Goal: Information Seeking & Learning: Understand process/instructions

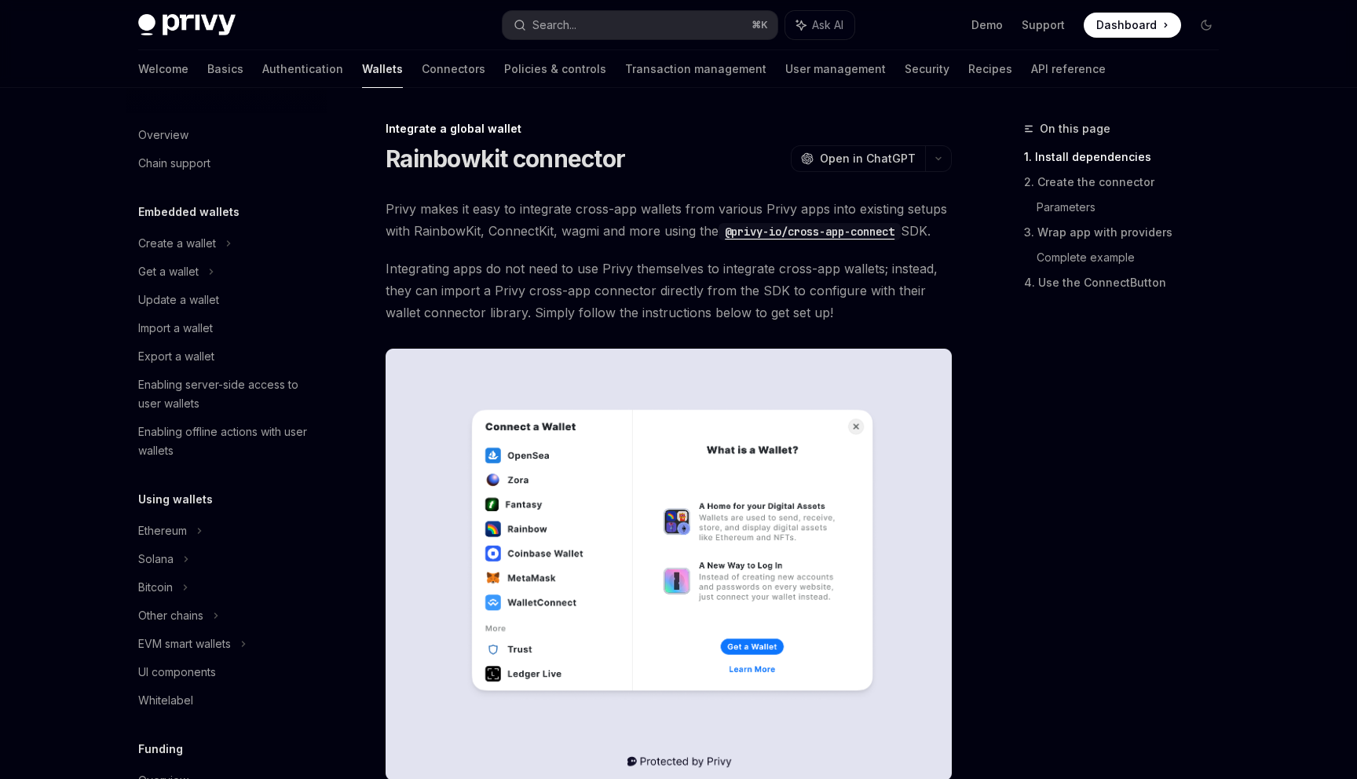
scroll to position [777, 0]
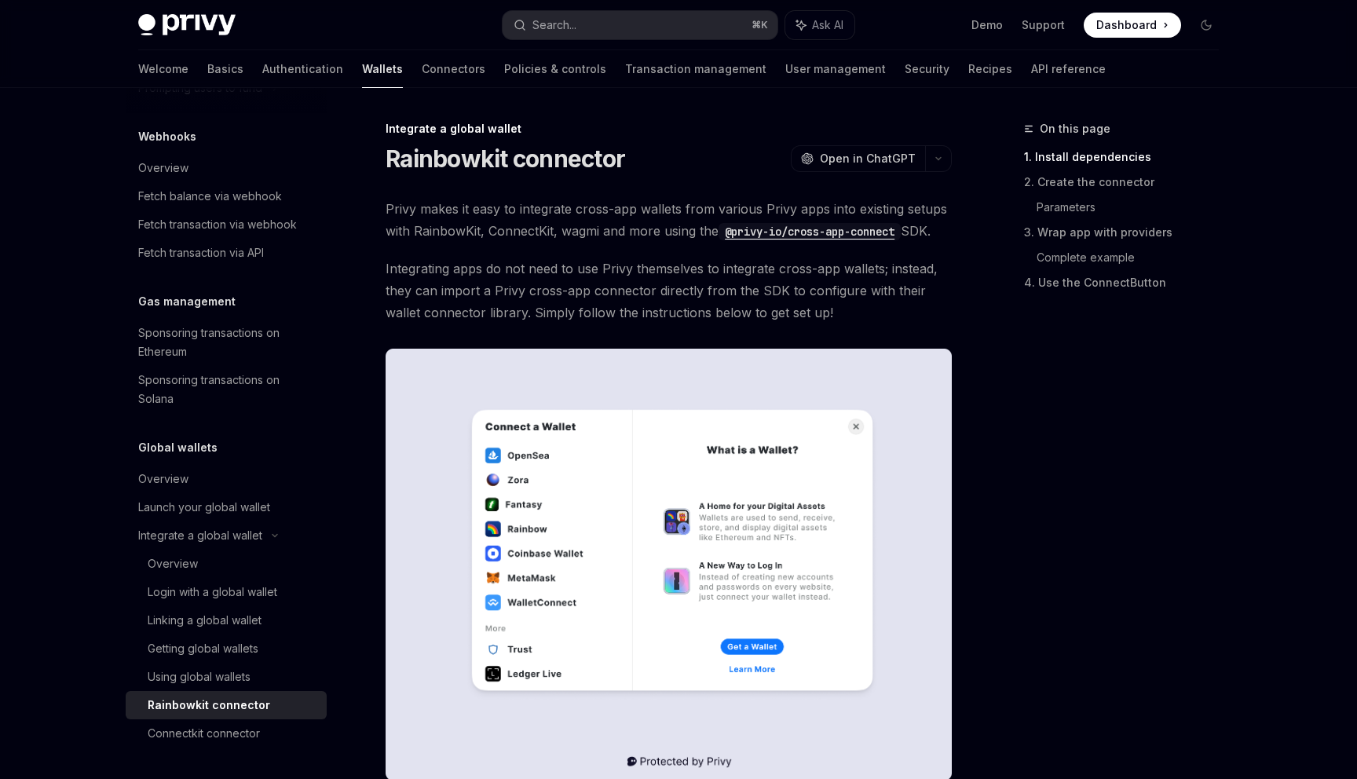
drag, startPoint x: 853, startPoint y: 322, endPoint x: 835, endPoint y: 317, distance: 18.7
click at [835, 317] on span "Integrating apps do not need to use Privy themselves to integrate cross-app wal…" at bounding box center [669, 291] width 566 height 66
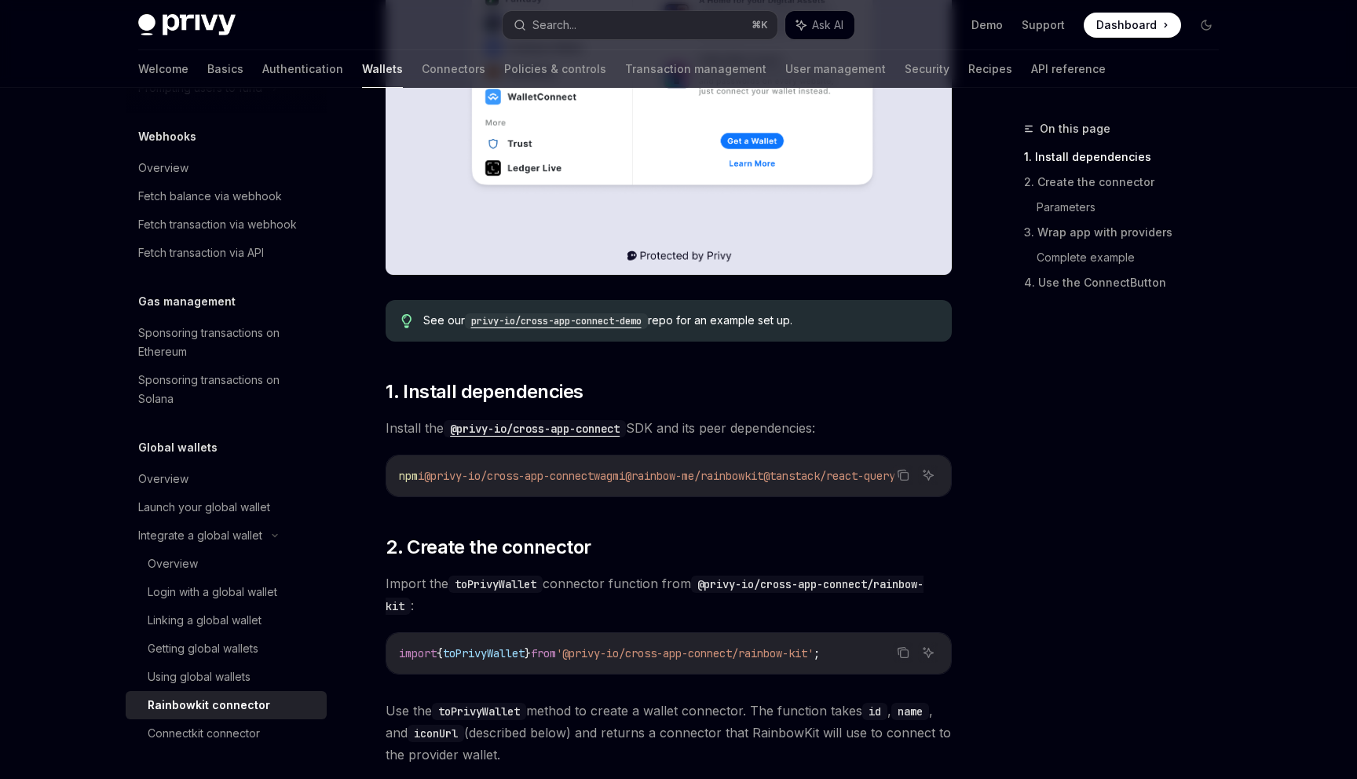
scroll to position [512, 0]
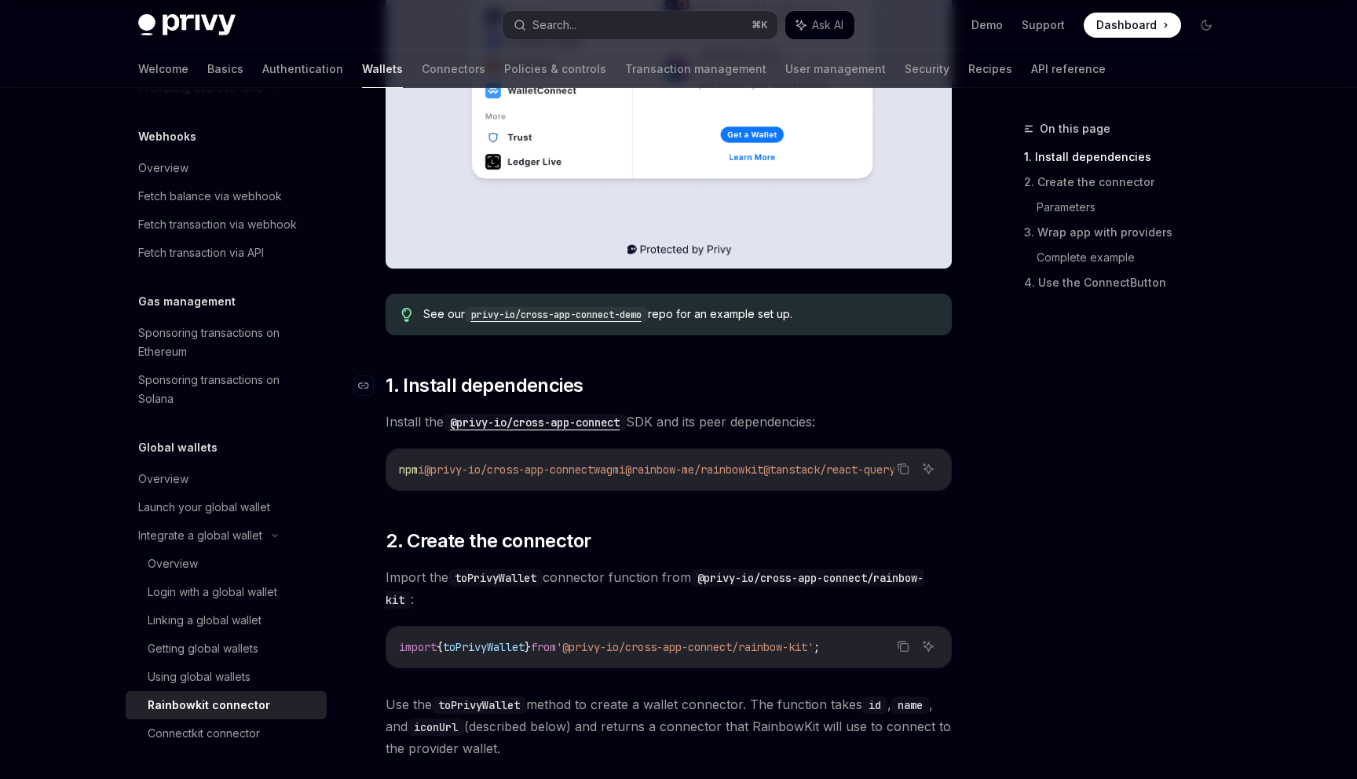
click at [598, 389] on h2 "​ 1. Install dependencies" at bounding box center [669, 385] width 566 height 25
click at [583, 376] on h2 "​ 1. Install dependencies" at bounding box center [669, 385] width 566 height 25
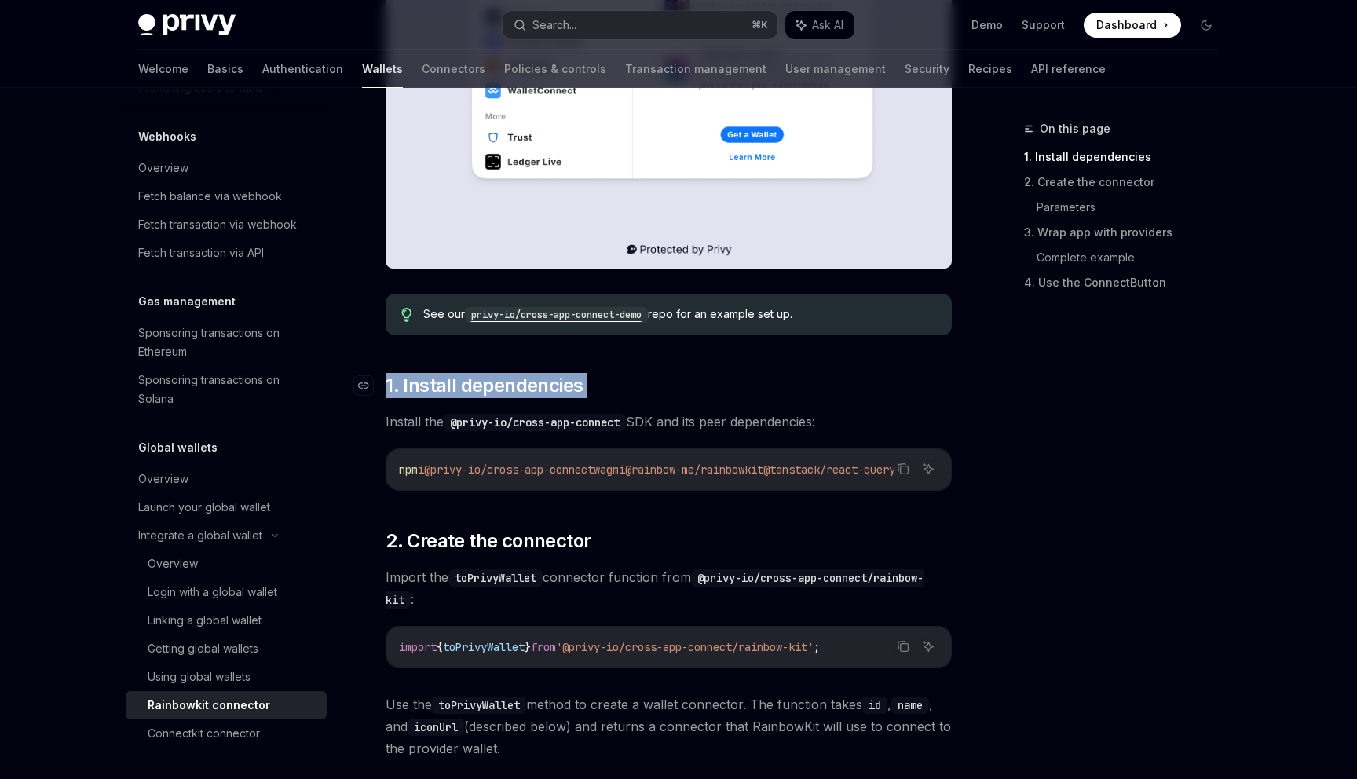
click at [583, 376] on h2 "​ 1. Install dependencies" at bounding box center [669, 385] width 566 height 25
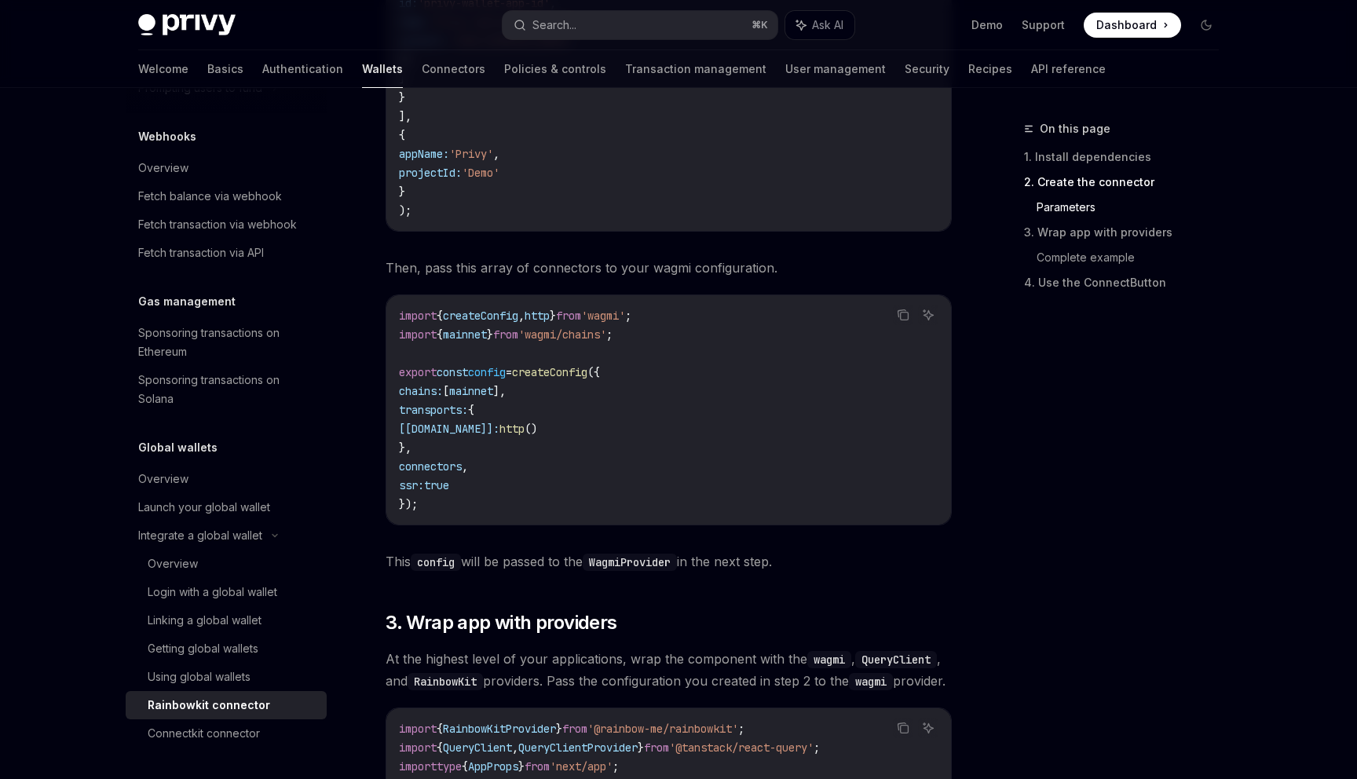
scroll to position [1870, 0]
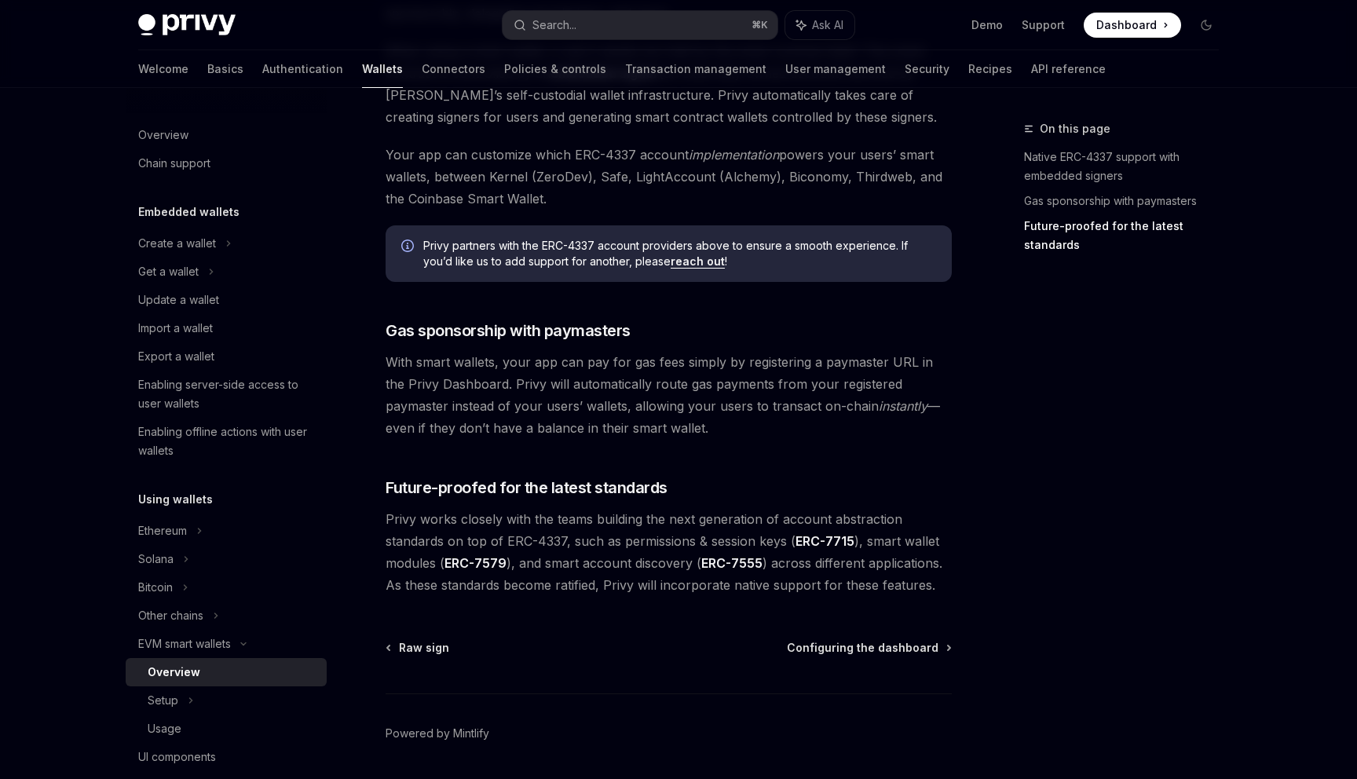
scroll to position [1101, 0]
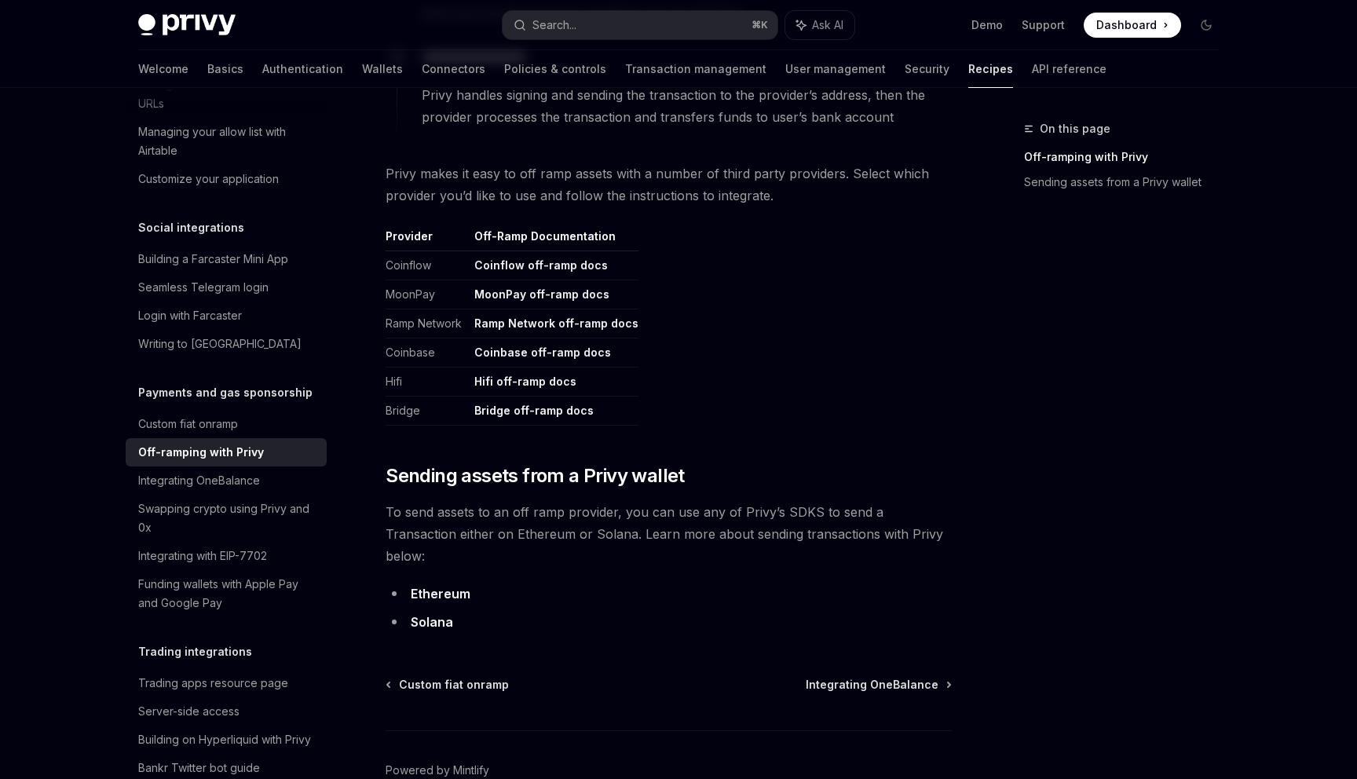
scroll to position [692, 0]
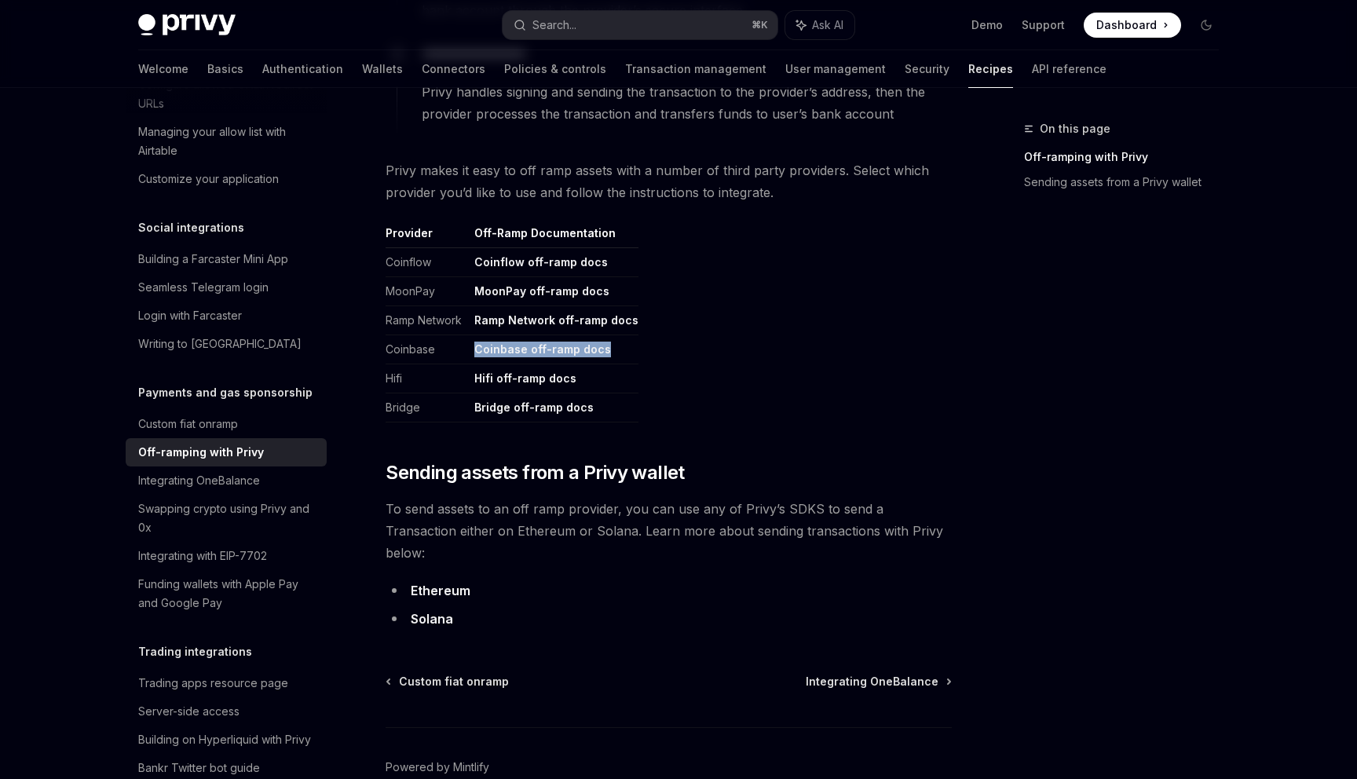
drag, startPoint x: 473, startPoint y: 347, endPoint x: 609, endPoint y: 342, distance: 135.9
click at [610, 342] on td "Coinbase off-ramp docs" at bounding box center [553, 349] width 170 height 29
click at [609, 342] on td "Coinbase off-ramp docs" at bounding box center [553, 349] width 170 height 29
click at [559, 347] on link "Coinbase off-ramp docs" at bounding box center [542, 349] width 137 height 14
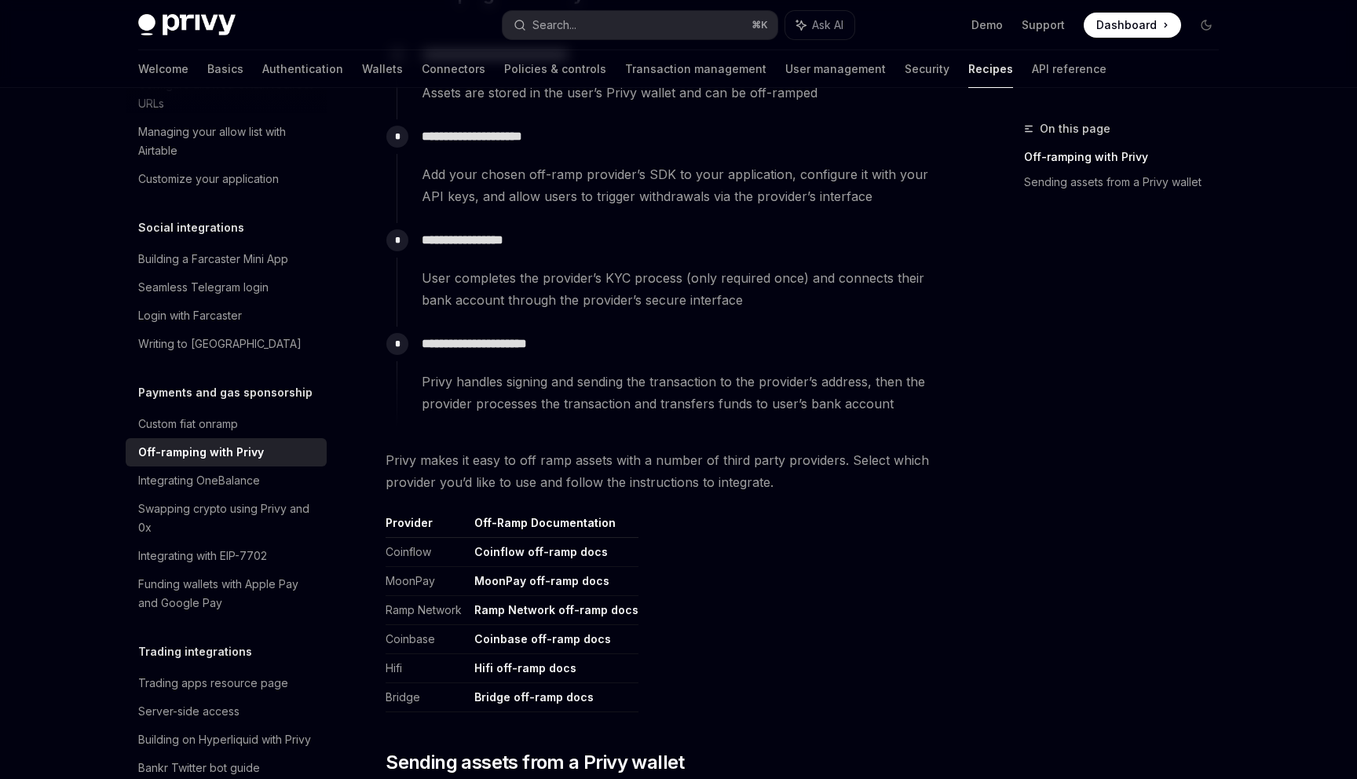
scroll to position [0, 0]
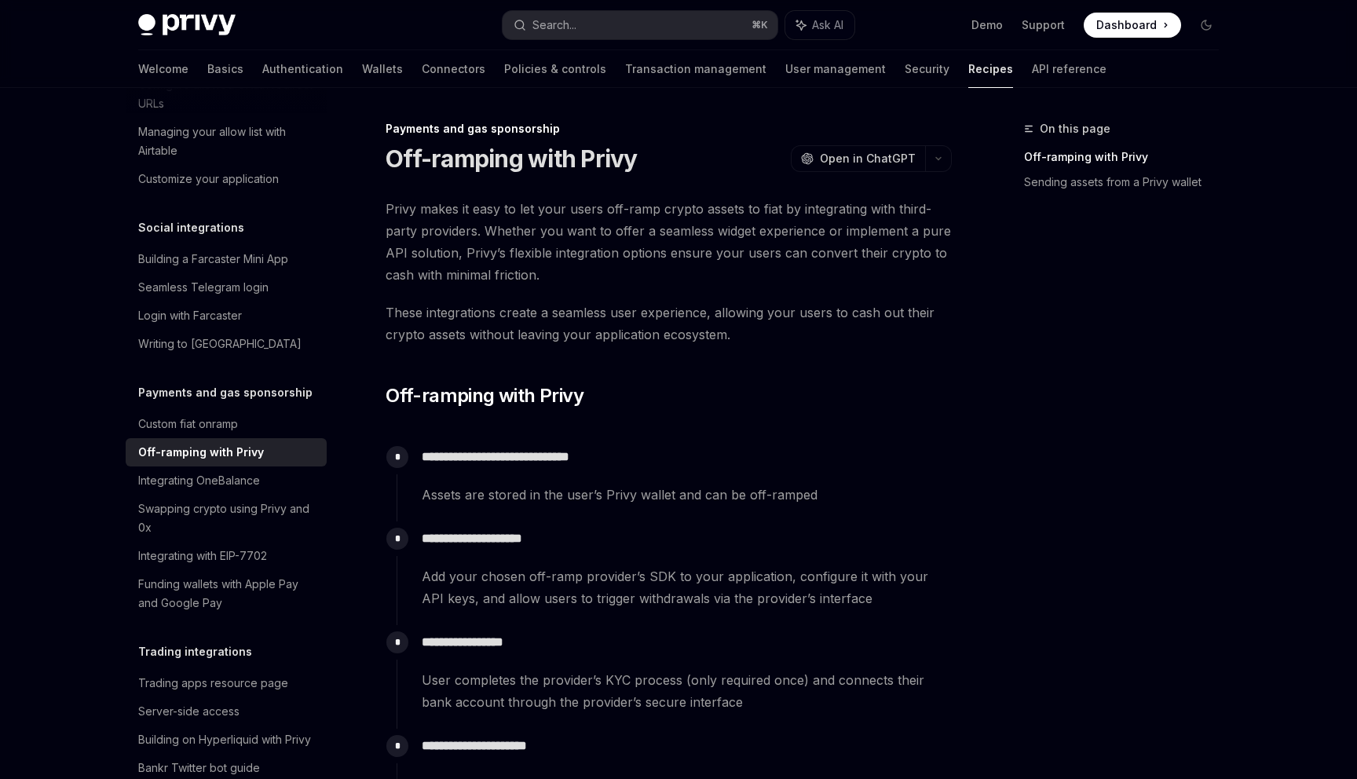
drag, startPoint x: 565, startPoint y: 201, endPoint x: 583, endPoint y: 276, distance: 76.7
click at [583, 276] on span "Privy makes it easy to let your users off-ramp crypto assets to fiat by integra…" at bounding box center [669, 242] width 566 height 88
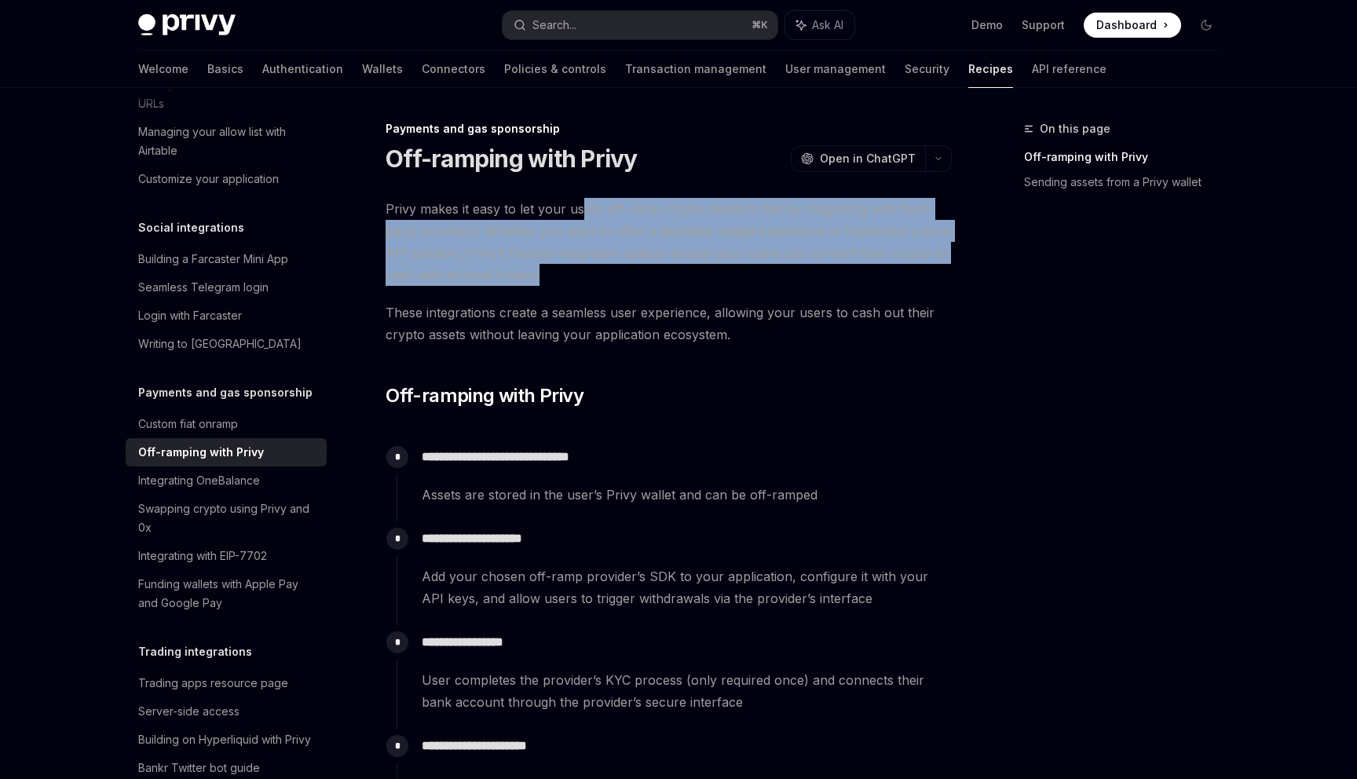
drag, startPoint x: 583, startPoint y: 276, endPoint x: 583, endPoint y: 200, distance: 75.4
click at [583, 200] on span "Privy makes it easy to let your users off-ramp crypto assets to fiat by integra…" at bounding box center [669, 242] width 566 height 88
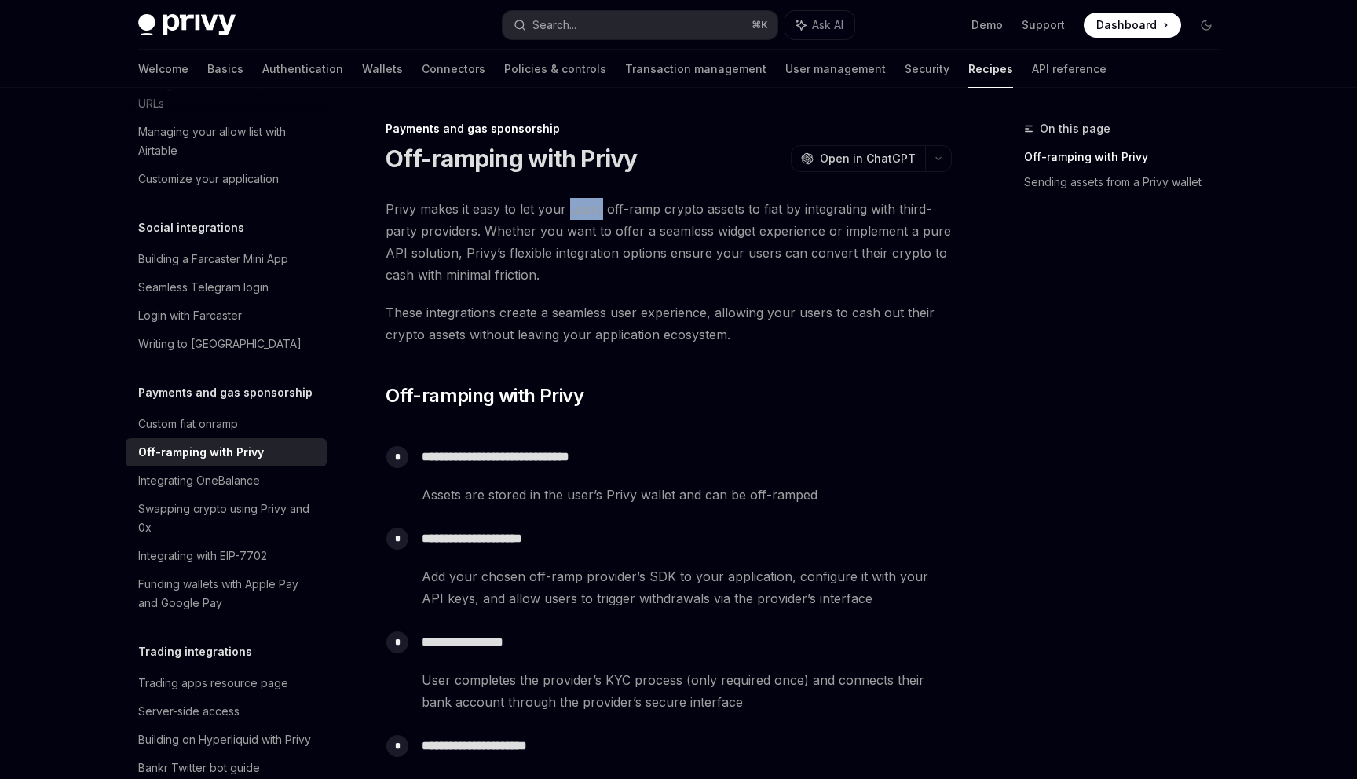
click at [583, 200] on span "Privy makes it easy to let your users off-ramp crypto assets to fiat by integra…" at bounding box center [669, 242] width 566 height 88
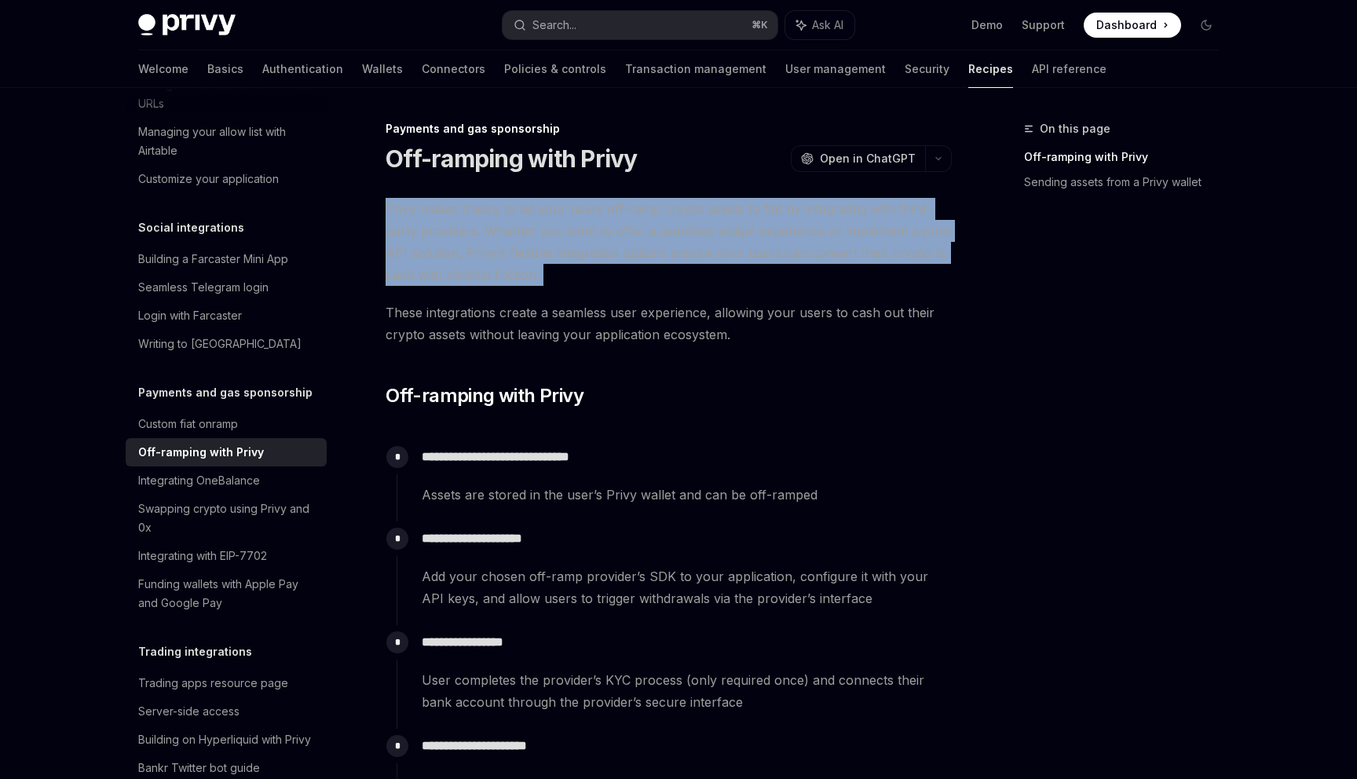
click at [583, 200] on span "Privy makes it easy to let your users off-ramp crypto assets to fiat by integra…" at bounding box center [669, 242] width 566 height 88
click at [572, 248] on span "Privy makes it easy to let your users off-ramp crypto assets to fiat by integra…" at bounding box center [669, 242] width 566 height 88
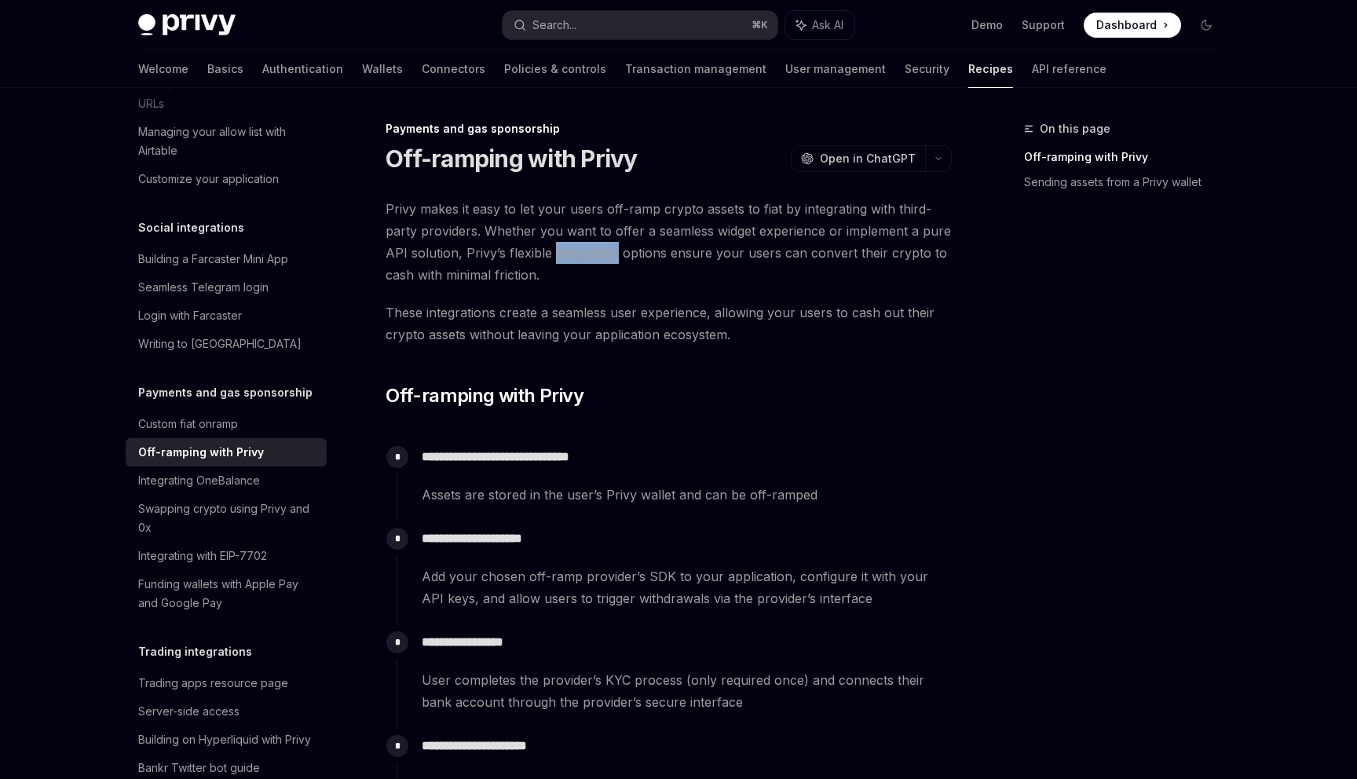
click at [572, 248] on span "Privy makes it easy to let your users off-ramp crypto assets to fiat by integra…" at bounding box center [669, 242] width 566 height 88
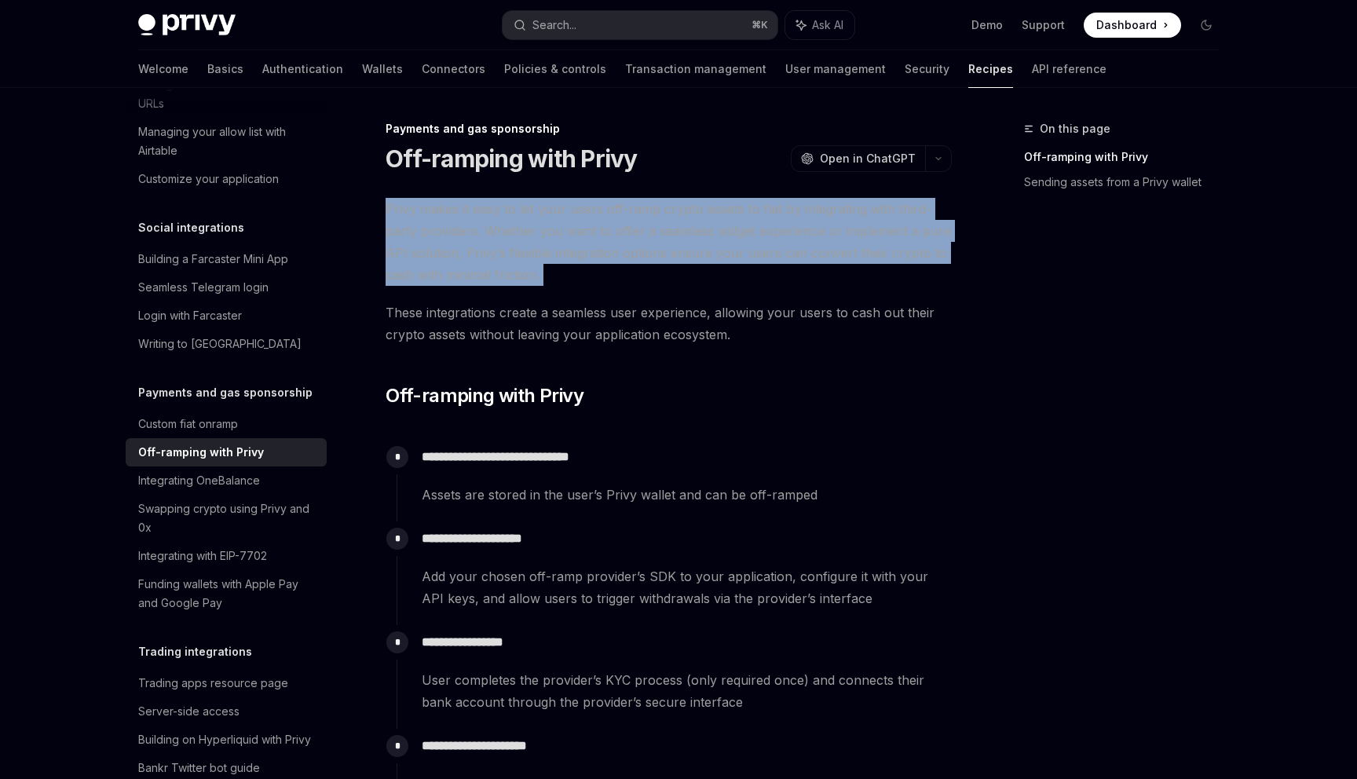
click at [572, 248] on span "Privy makes it easy to let your users off-ramp crypto assets to fiat by integra…" at bounding box center [669, 242] width 566 height 88
click at [583, 207] on span "Privy makes it easy to let your users off-ramp crypto assets to fiat by integra…" at bounding box center [669, 242] width 566 height 88
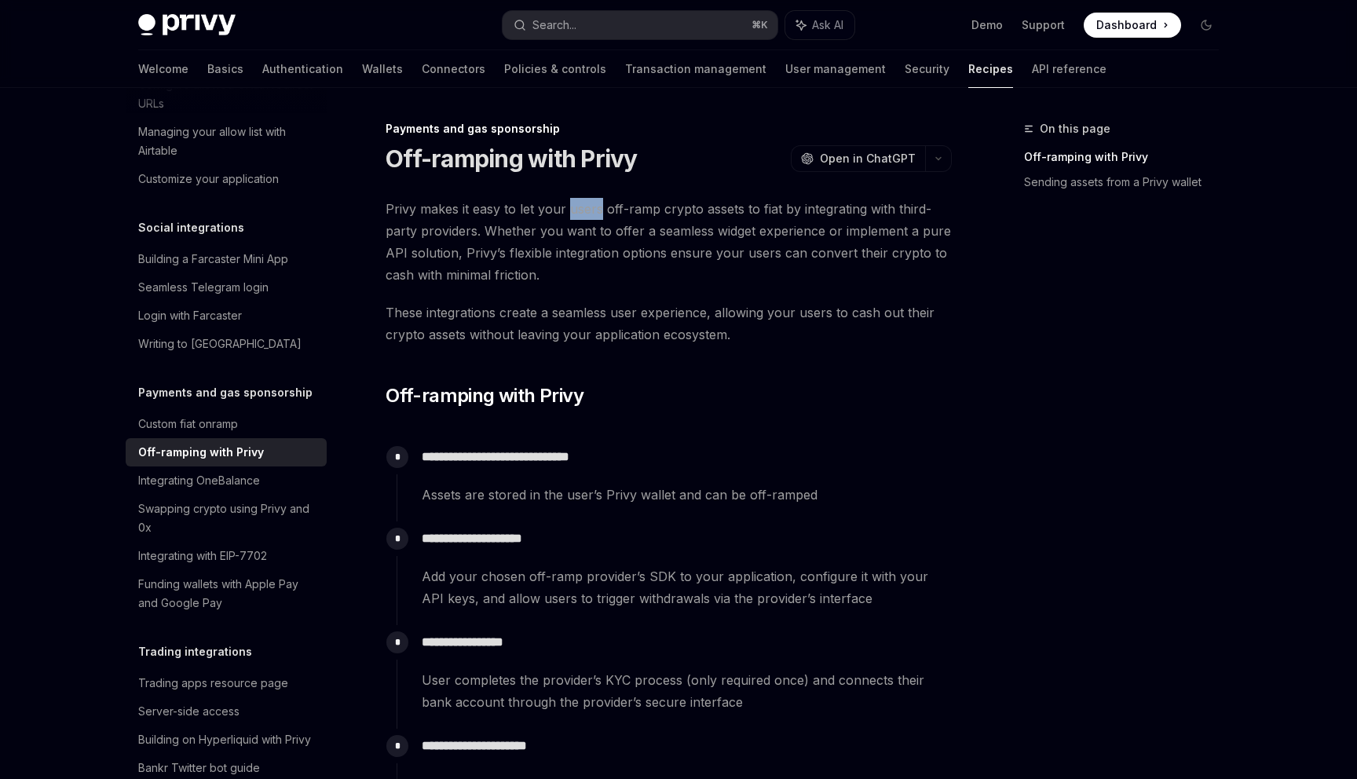
click at [583, 207] on span "Privy makes it easy to let your users off-ramp crypto assets to fiat by integra…" at bounding box center [669, 242] width 566 height 88
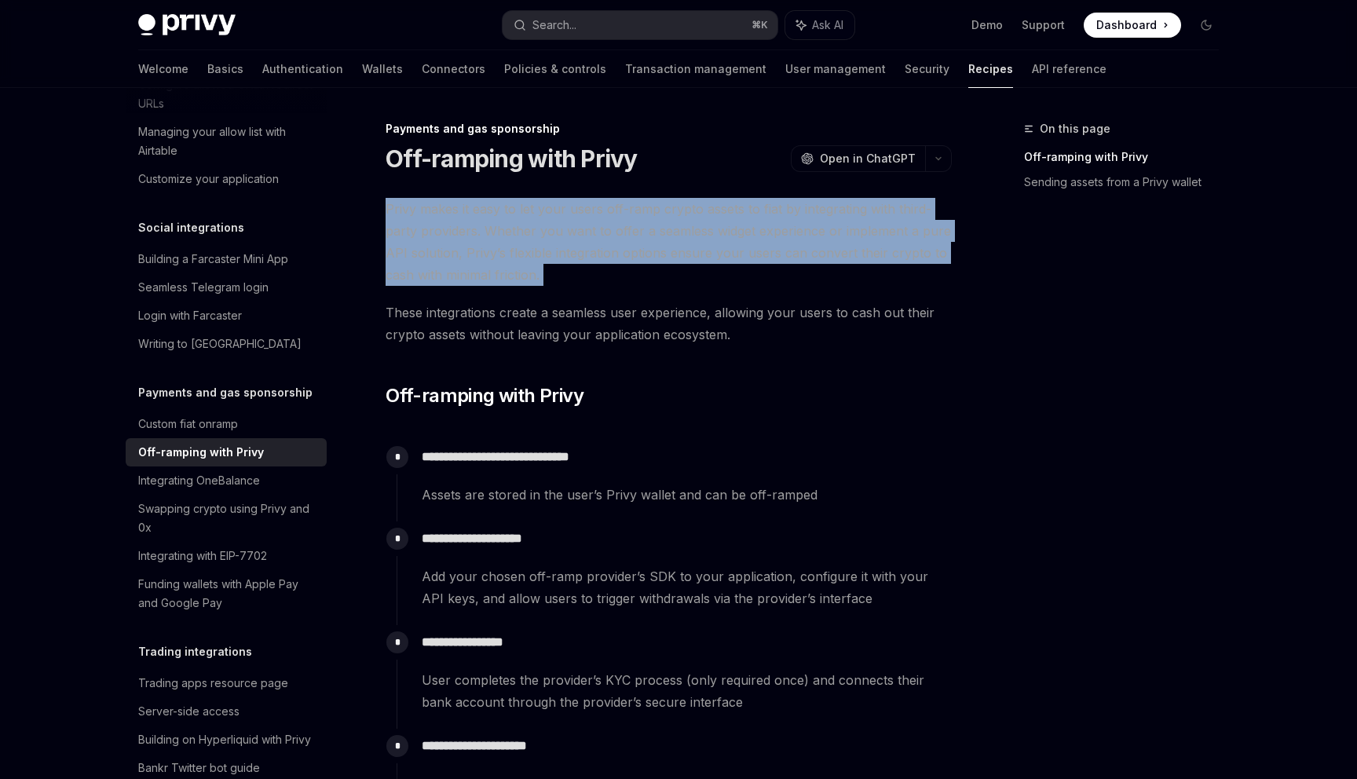
click at [583, 207] on span "Privy makes it easy to let your users off-ramp crypto assets to fiat by integra…" at bounding box center [669, 242] width 566 height 88
click at [582, 236] on span "Privy makes it easy to let your users off-ramp crypto assets to fiat by integra…" at bounding box center [669, 242] width 566 height 88
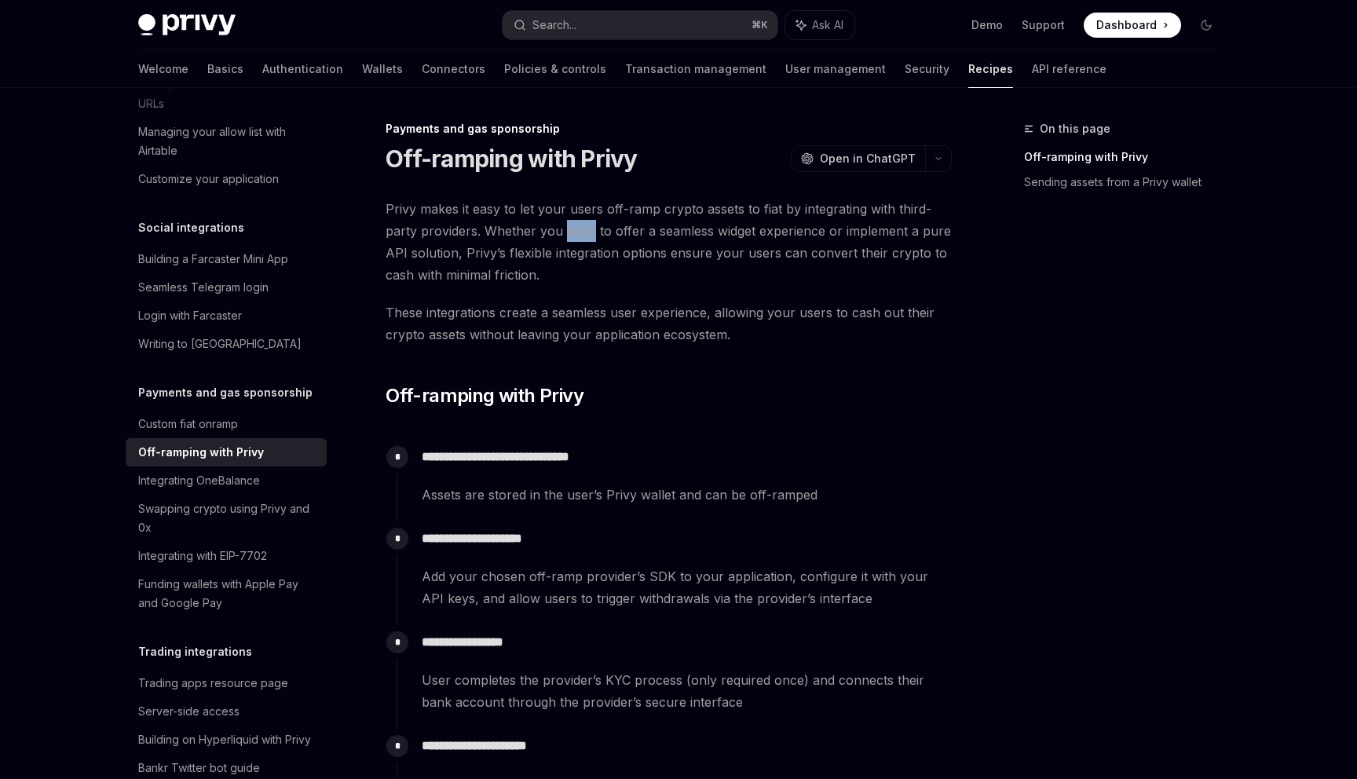
click at [582, 236] on span "Privy makes it easy to let your users off-ramp crypto assets to fiat by integra…" at bounding box center [669, 242] width 566 height 88
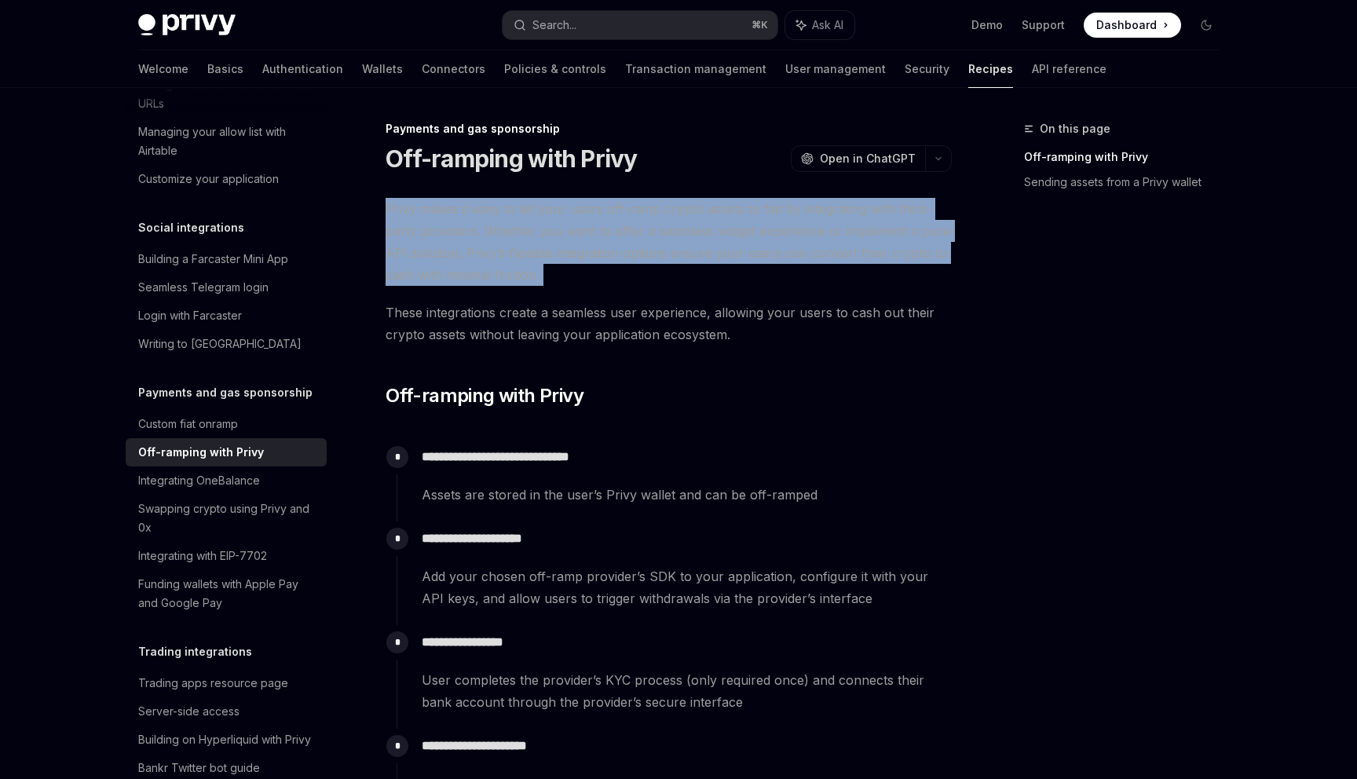
click at [582, 236] on span "Privy makes it easy to let your users off-ramp crypto assets to fiat by integra…" at bounding box center [669, 242] width 566 height 88
click at [582, 251] on span "Privy makes it easy to let your users off-ramp crypto assets to fiat by integra…" at bounding box center [669, 242] width 566 height 88
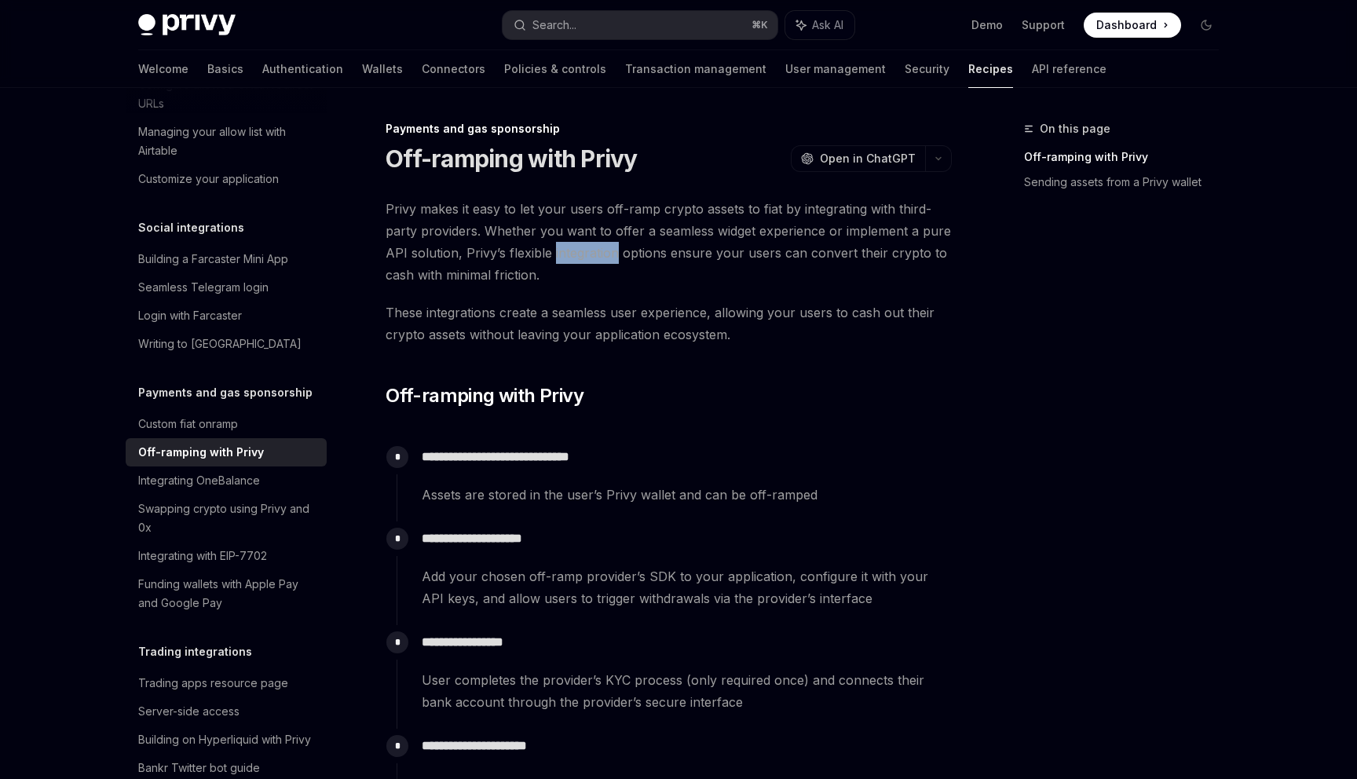
click at [582, 251] on span "Privy makes it easy to let your users off-ramp crypto assets to fiat by integra…" at bounding box center [669, 242] width 566 height 88
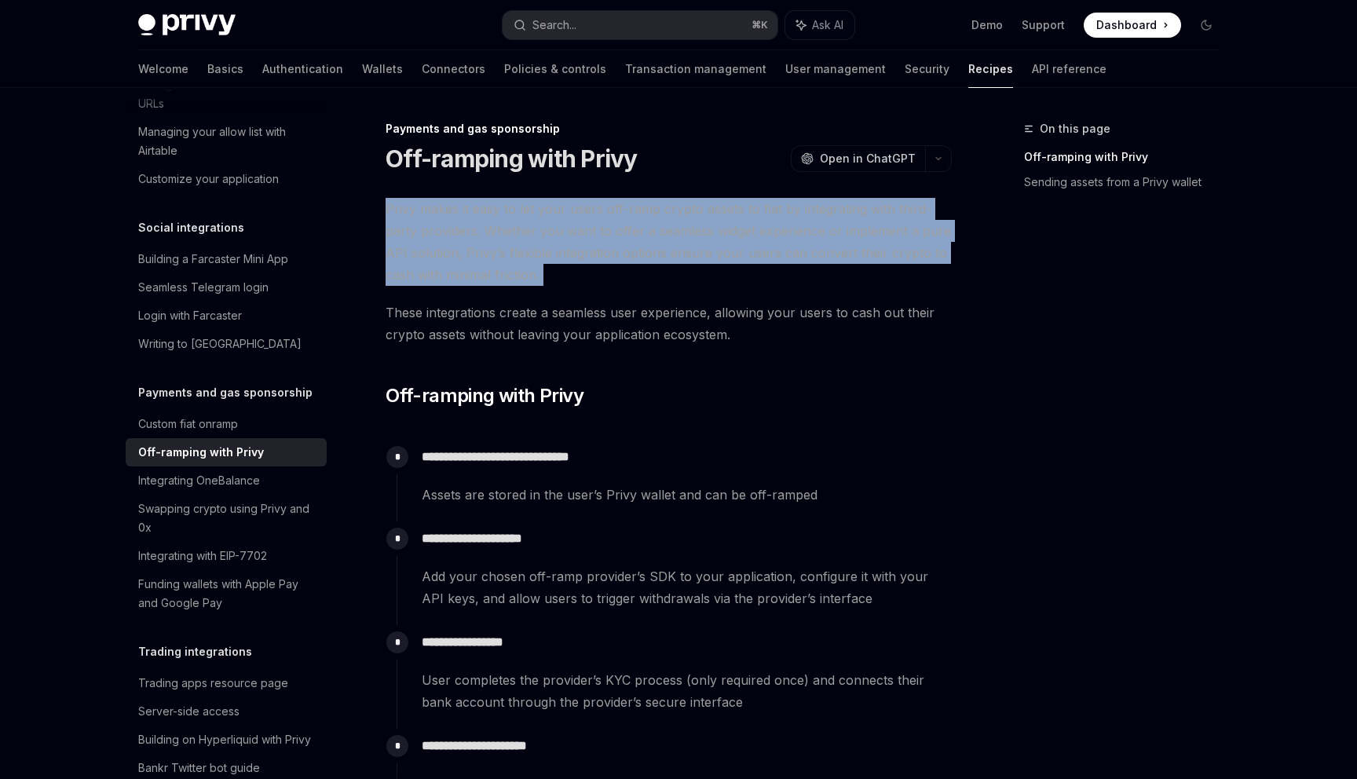
click at [582, 251] on span "Privy makes it easy to let your users off-ramp crypto assets to fiat by integra…" at bounding box center [669, 242] width 566 height 88
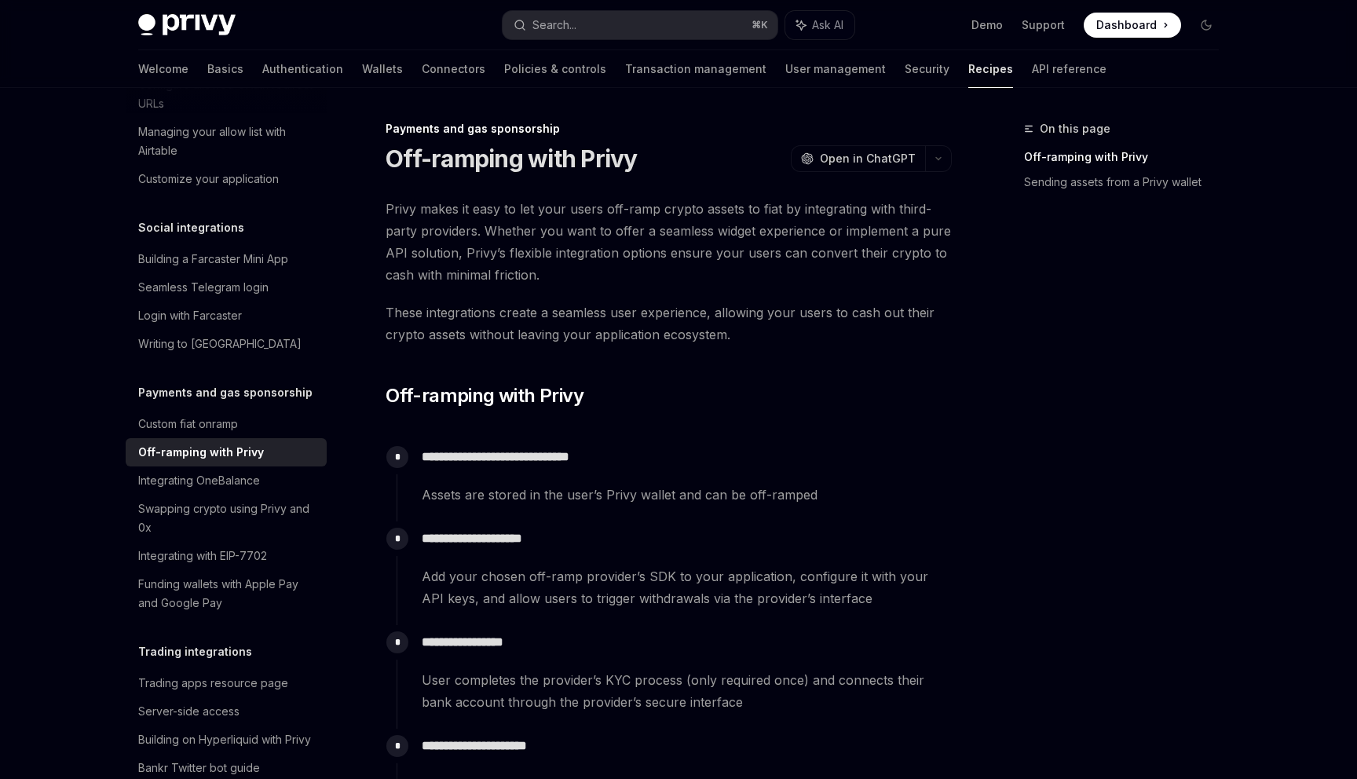
click at [582, 217] on span "Privy makes it easy to let your users off-ramp crypto assets to fiat by integra…" at bounding box center [669, 242] width 566 height 88
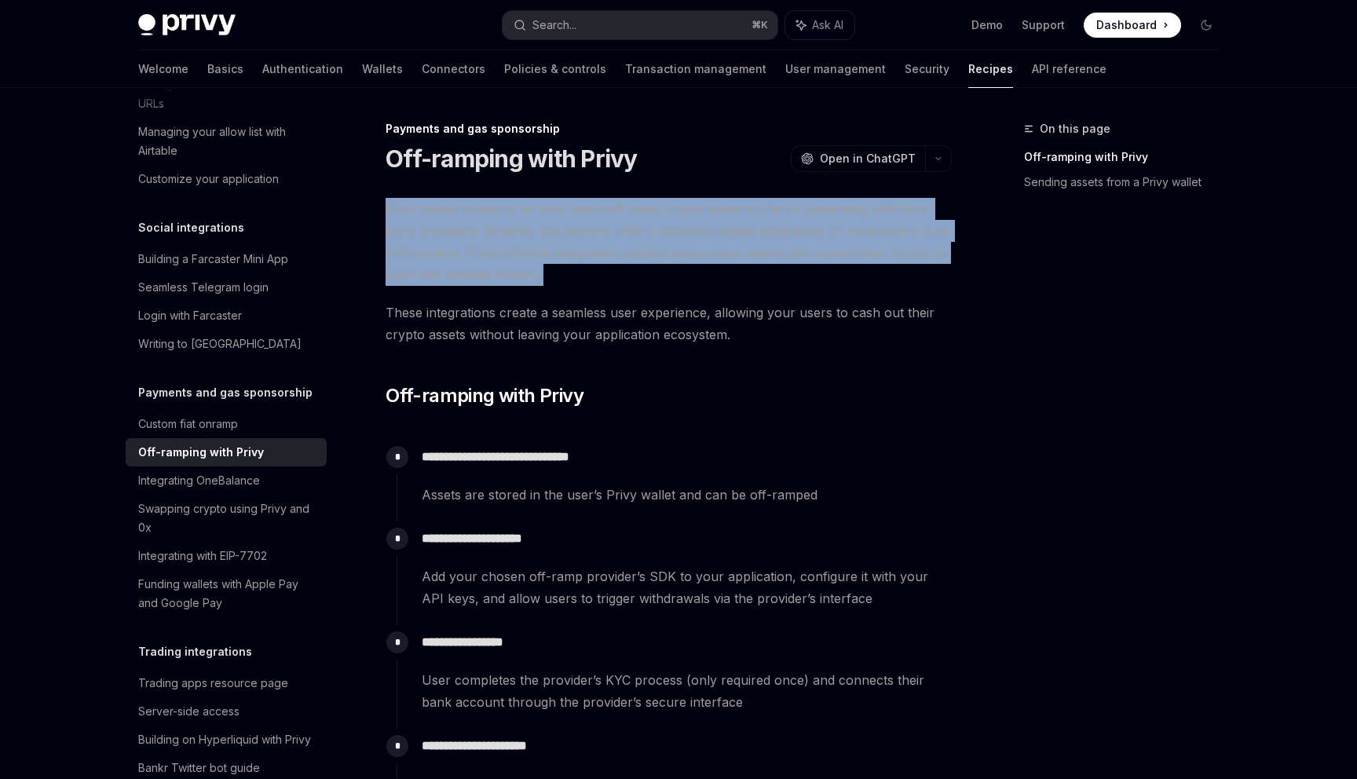
click at [582, 217] on span "Privy makes it easy to let your users off-ramp crypto assets to fiat by integra…" at bounding box center [669, 242] width 566 height 88
click at [582, 222] on span "Privy makes it easy to let your users off-ramp crypto assets to fiat by integra…" at bounding box center [669, 242] width 566 height 88
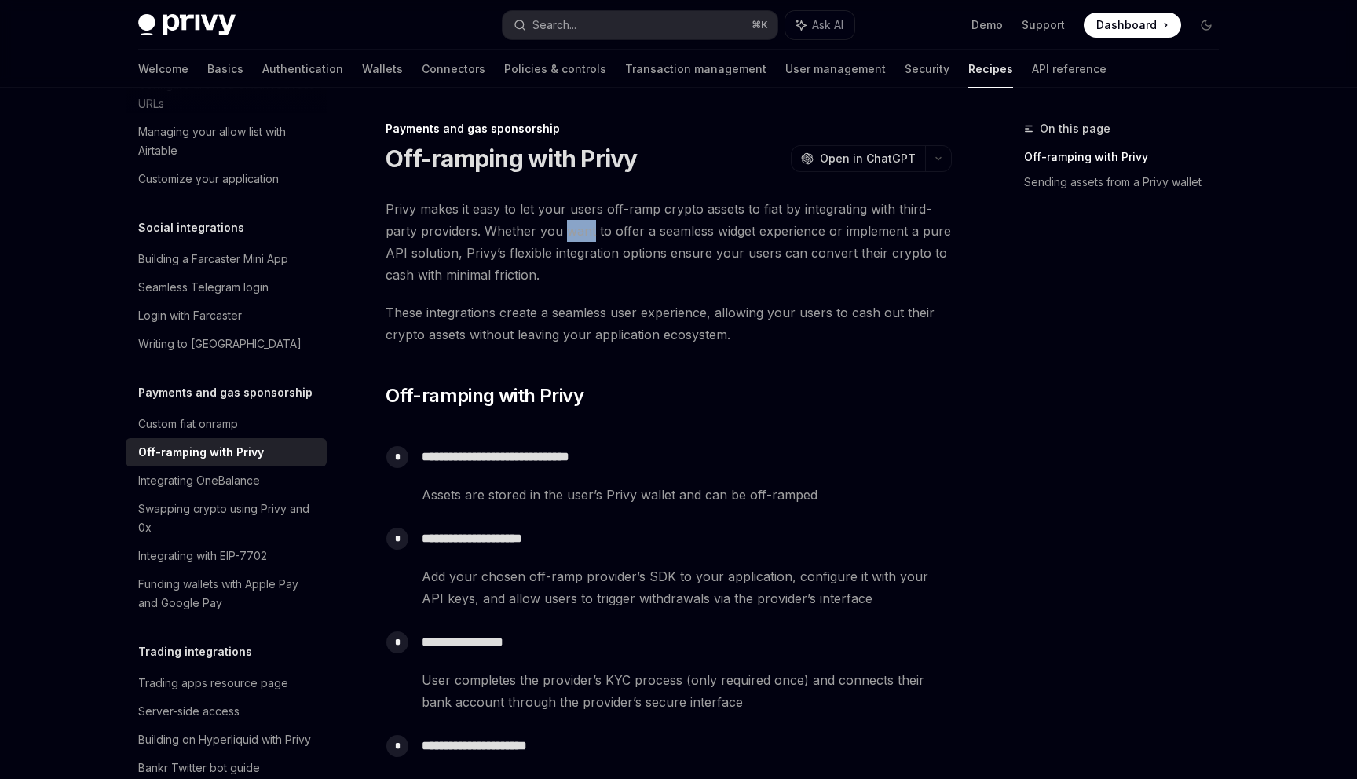
click at [582, 222] on span "Privy makes it easy to let your users off-ramp crypto assets to fiat by integra…" at bounding box center [669, 242] width 566 height 88
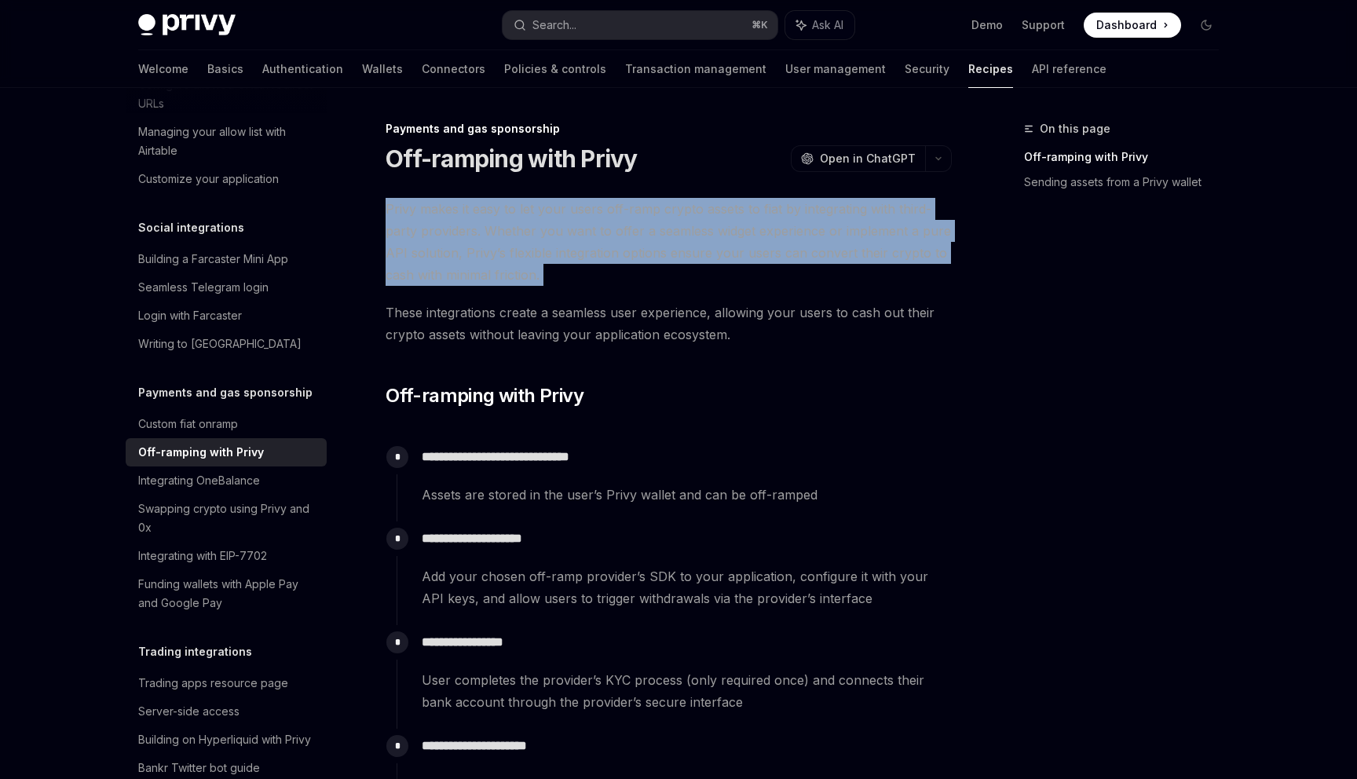
click at [582, 222] on span "Privy makes it easy to let your users off-ramp crypto assets to fiat by integra…" at bounding box center [669, 242] width 566 height 88
click at [582, 231] on span "Privy makes it easy to let your users off-ramp crypto assets to fiat by integra…" at bounding box center [669, 242] width 566 height 88
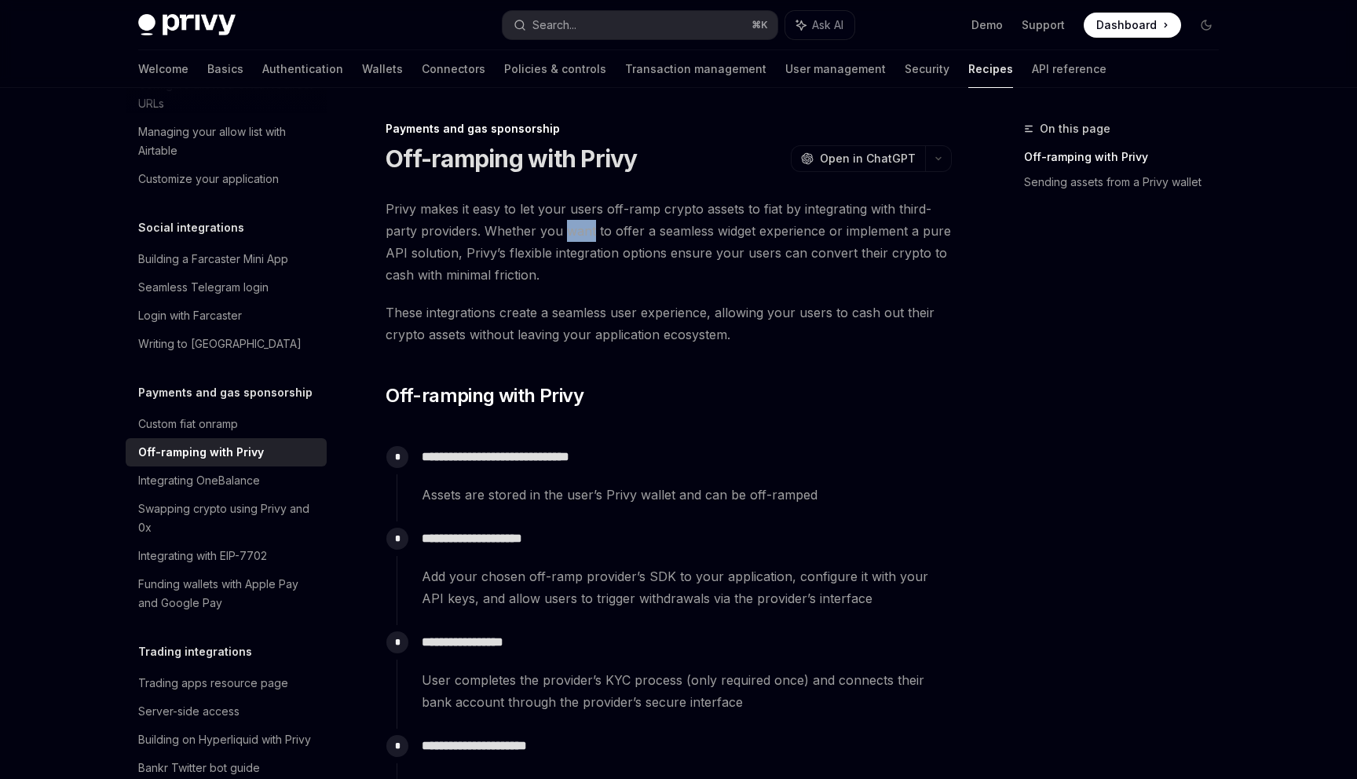
click at [582, 231] on span "Privy makes it easy to let your users off-ramp crypto assets to fiat by integra…" at bounding box center [669, 242] width 566 height 88
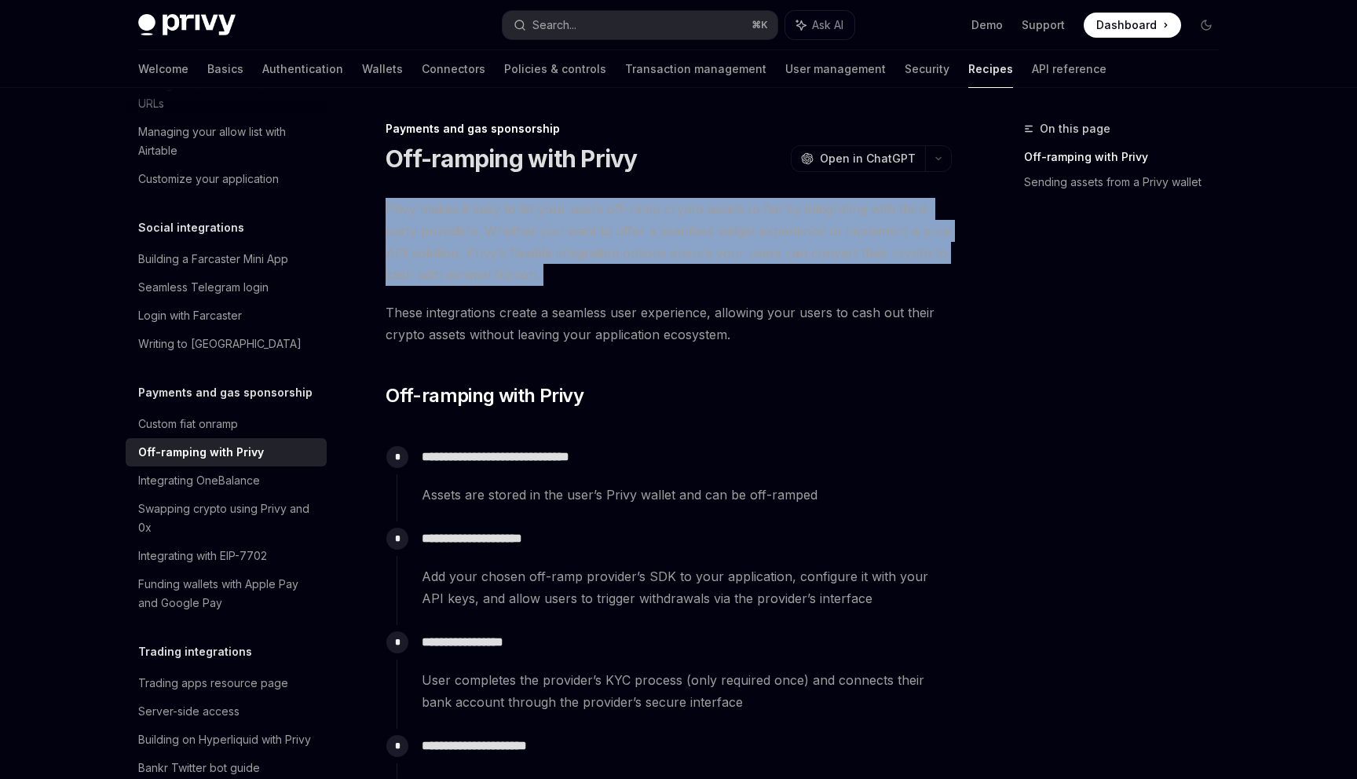
click at [582, 231] on span "Privy makes it easy to let your users off-ramp crypto assets to fiat by integra…" at bounding box center [669, 242] width 566 height 88
click at [582, 253] on span "Privy makes it easy to let your users off-ramp crypto assets to fiat by integra…" at bounding box center [669, 242] width 566 height 88
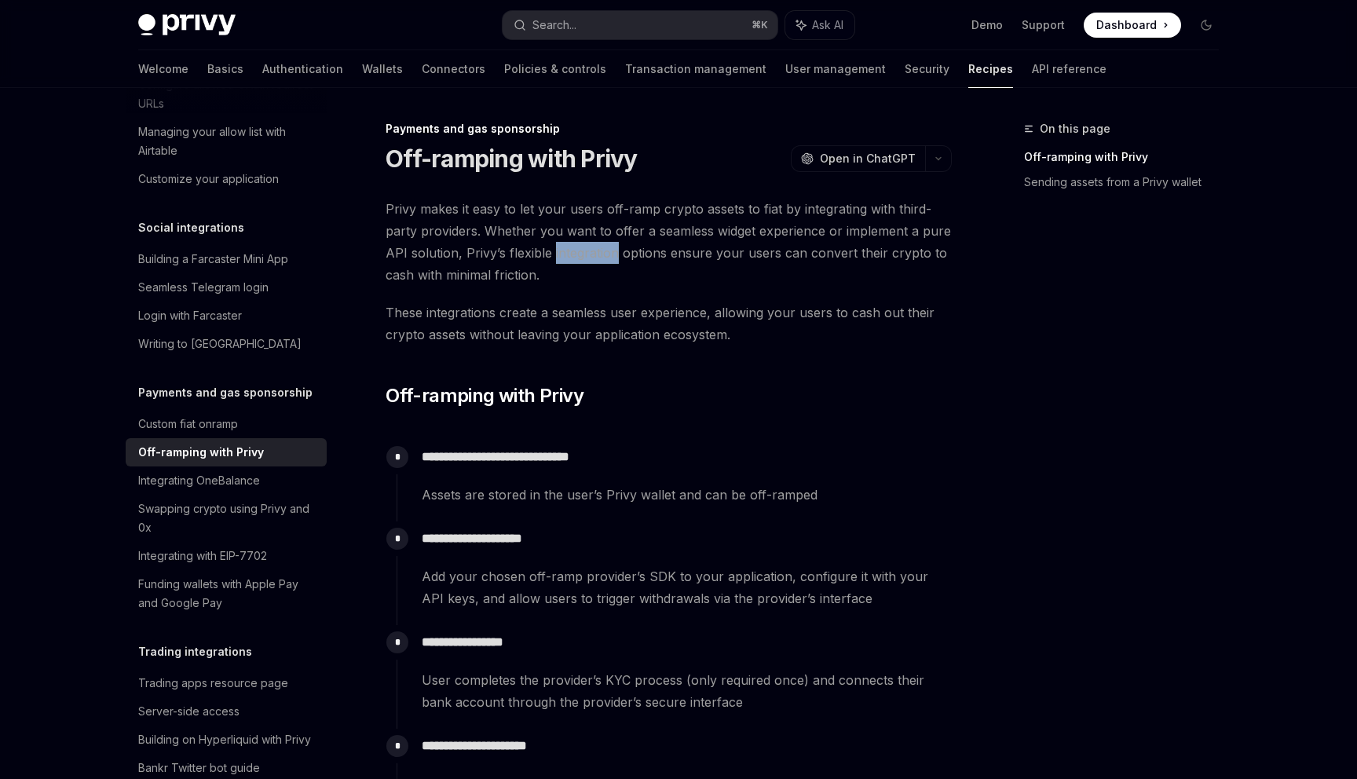
click at [582, 253] on span "Privy makes it easy to let your users off-ramp crypto assets to fiat by integra…" at bounding box center [669, 242] width 566 height 88
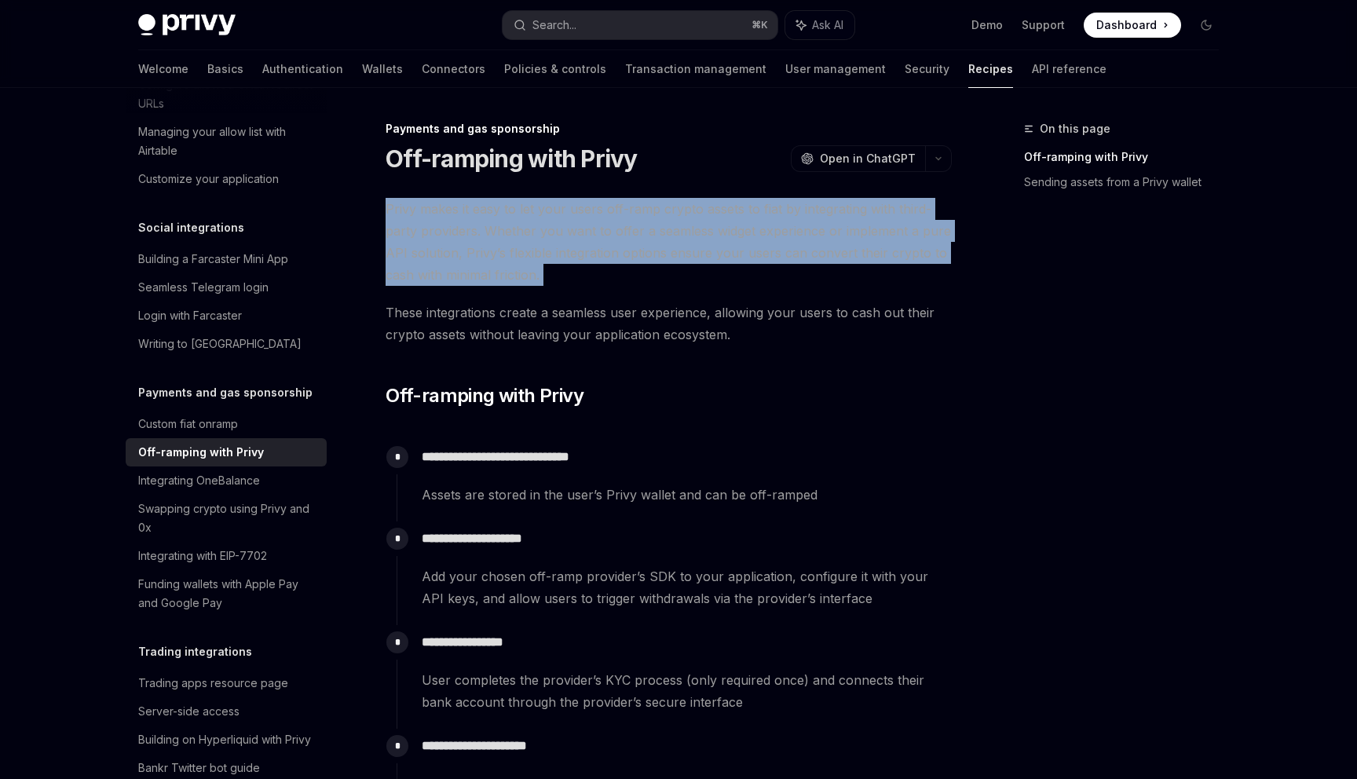
click at [582, 253] on span "Privy makes it easy to let your users off-ramp crypto assets to fiat by integra…" at bounding box center [669, 242] width 566 height 88
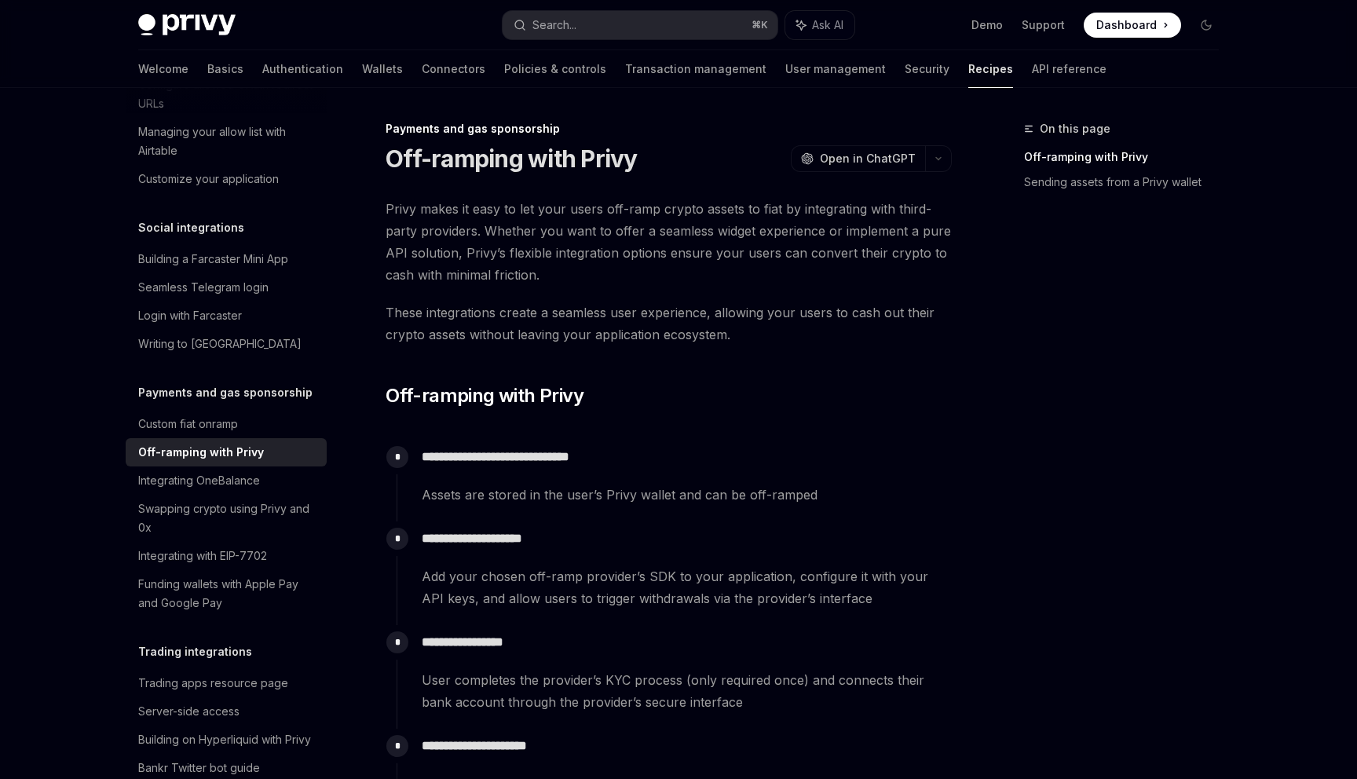
click at [598, 215] on span "Privy makes it easy to let your users off-ramp crypto assets to fiat by integra…" at bounding box center [669, 242] width 566 height 88
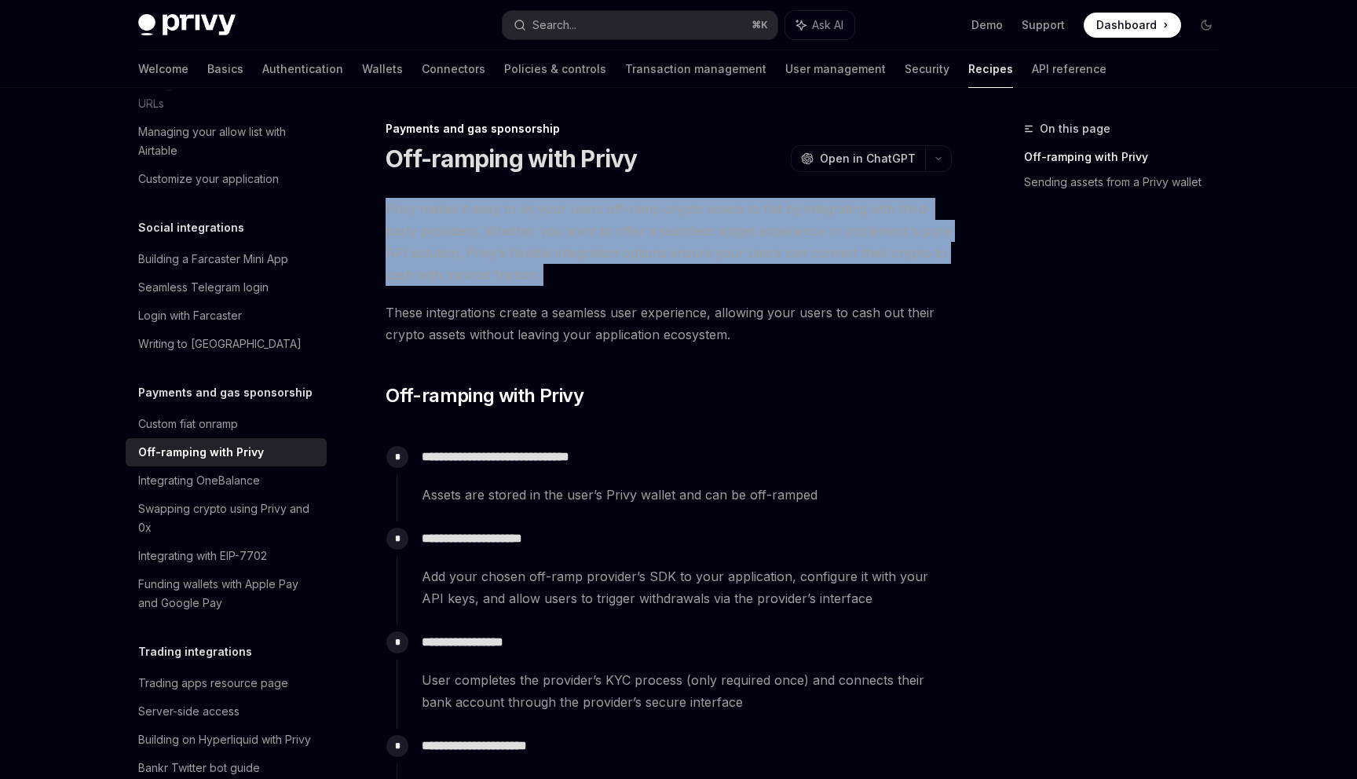
click at [598, 215] on span "Privy makes it easy to let your users off-ramp crypto assets to fiat by integra…" at bounding box center [669, 242] width 566 height 88
click at [595, 251] on span "Privy makes it easy to let your users off-ramp crypto assets to fiat by integra…" at bounding box center [669, 242] width 566 height 88
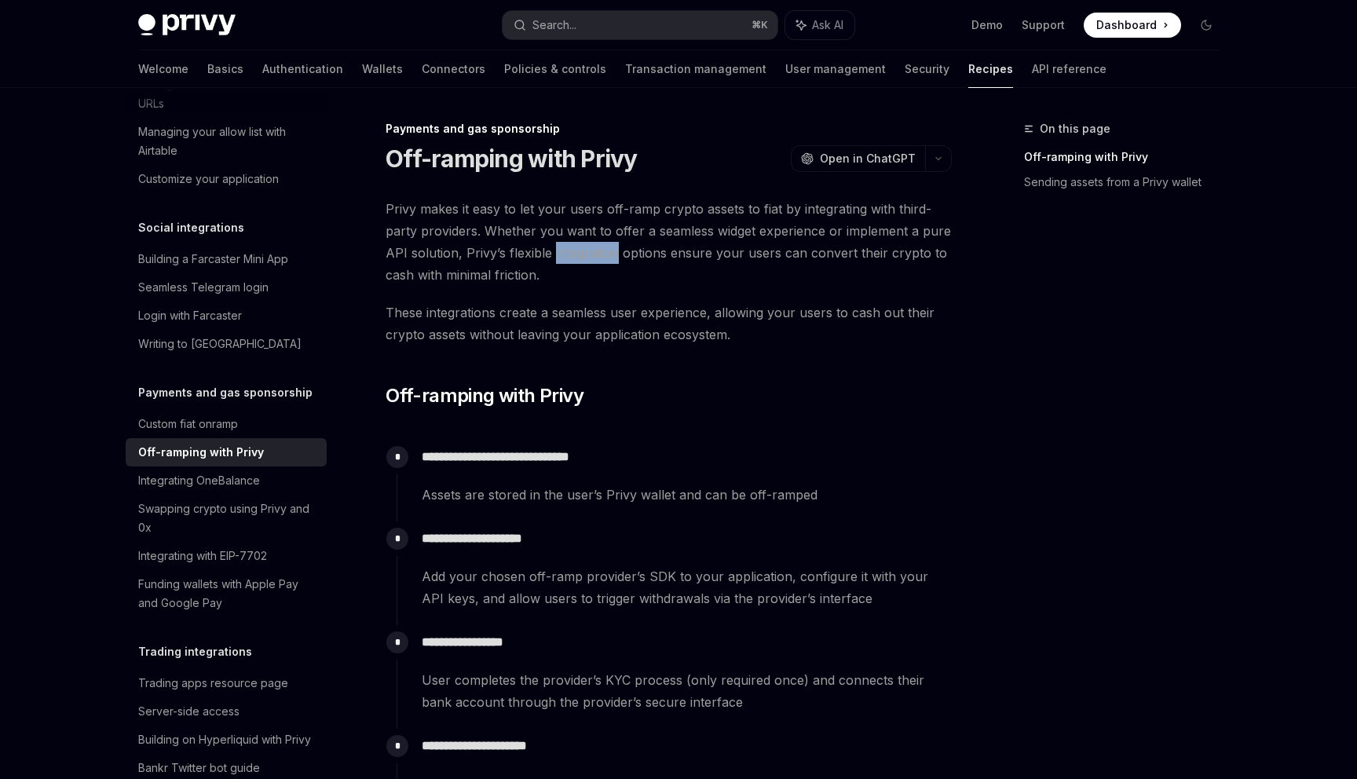
click at [595, 251] on span "Privy makes it easy to let your users off-ramp crypto assets to fiat by integra…" at bounding box center [669, 242] width 566 height 88
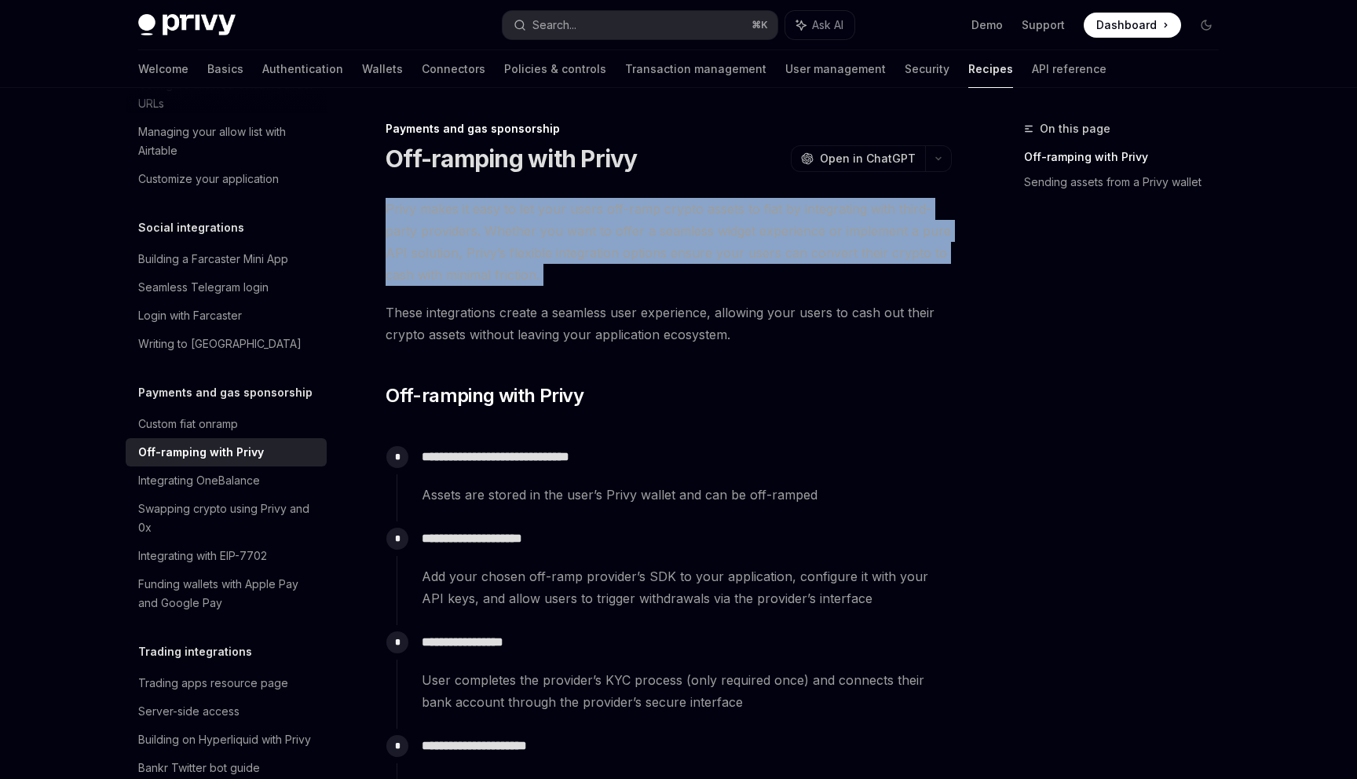
click at [595, 251] on span "Privy makes it easy to let your users off-ramp crypto assets to fiat by integra…" at bounding box center [669, 242] width 566 height 88
click at [642, 229] on span "Privy makes it easy to let your users off-ramp crypto assets to fiat by integra…" at bounding box center [669, 242] width 566 height 88
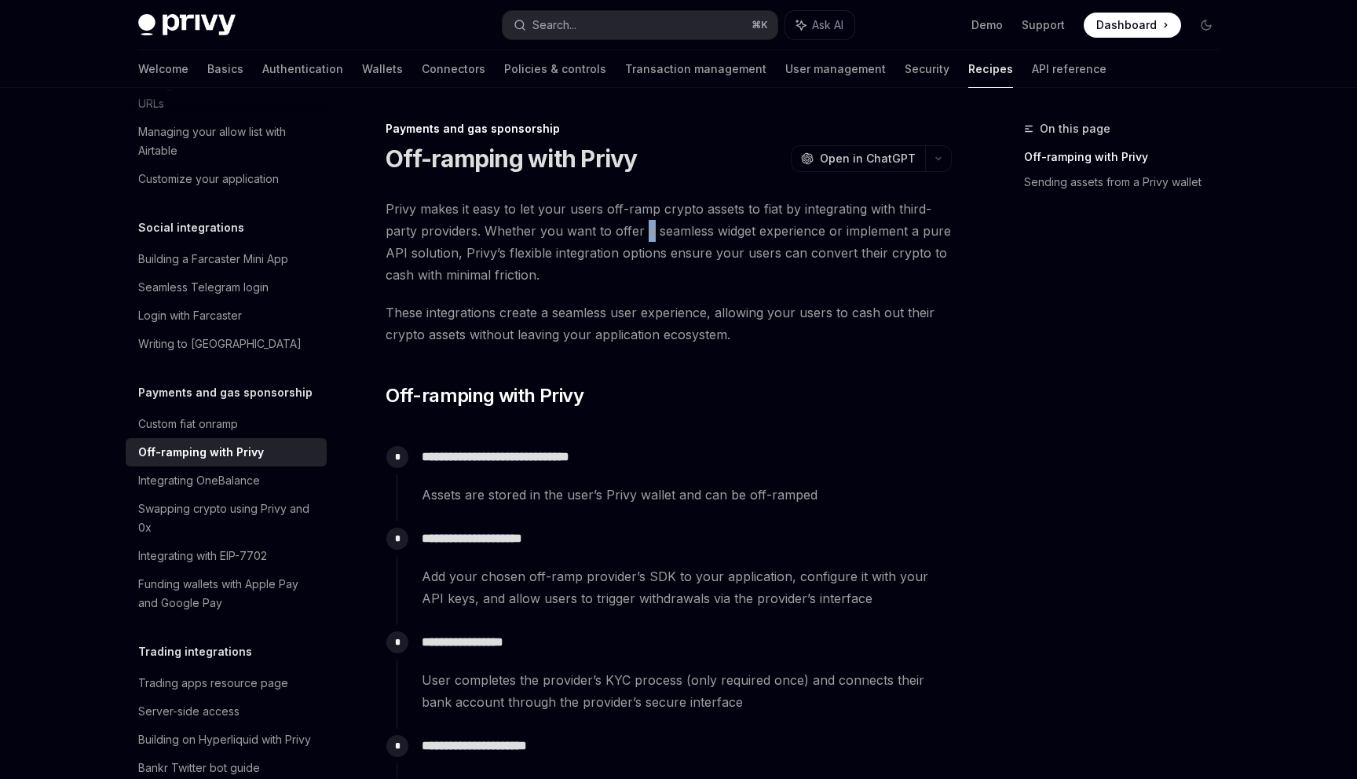
click at [642, 229] on span "Privy makes it easy to let your users off-ramp crypto assets to fiat by integra…" at bounding box center [669, 242] width 566 height 88
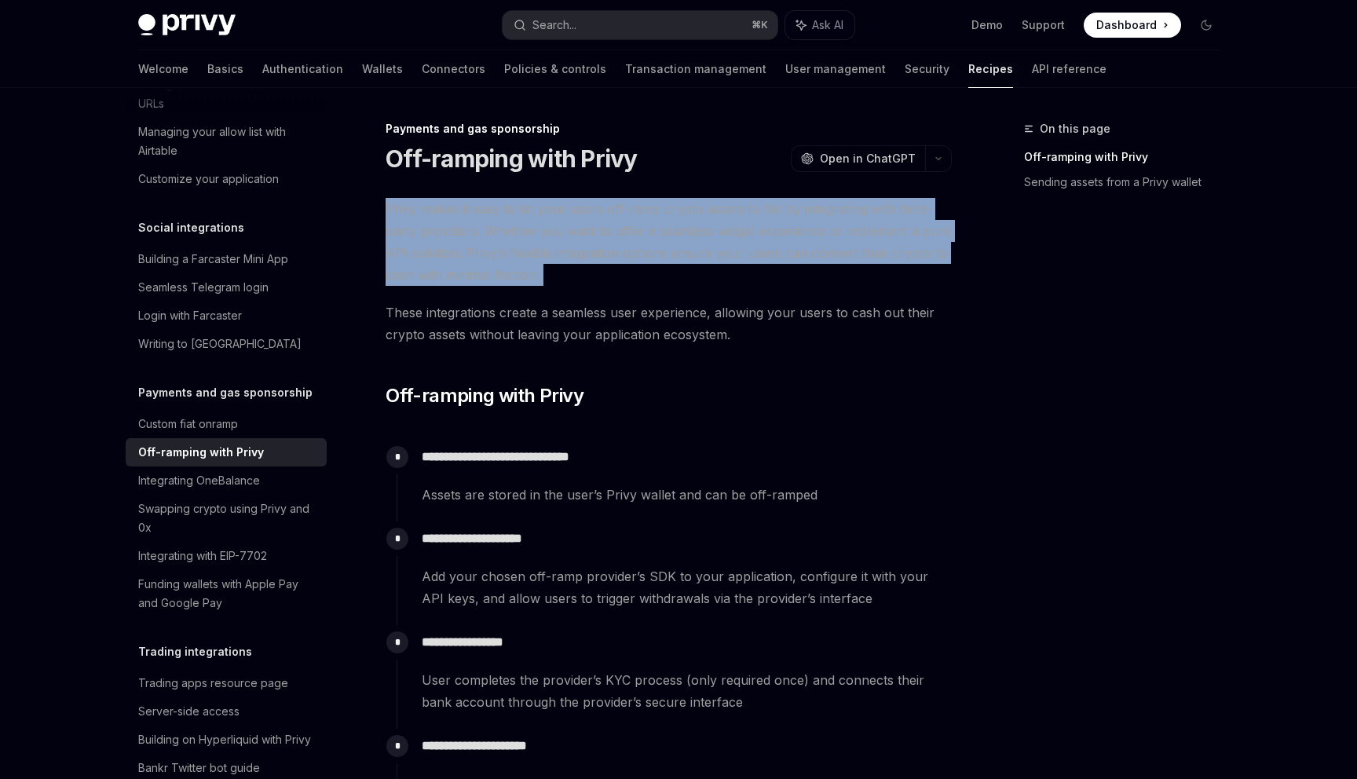
click at [642, 229] on span "Privy makes it easy to let your users off-ramp crypto assets to fiat by integra…" at bounding box center [669, 242] width 566 height 88
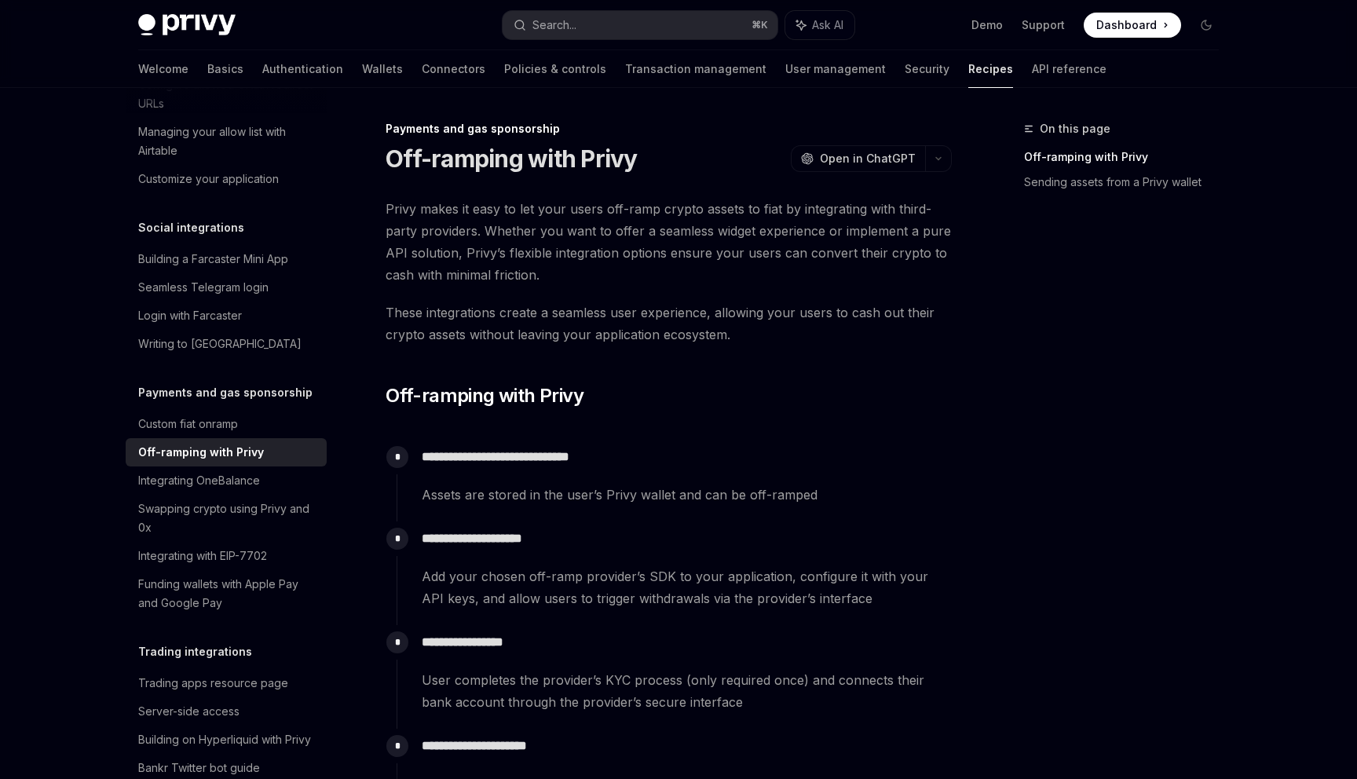
click at [687, 225] on span "Privy makes it easy to let your users off-ramp crypto assets to fiat by integra…" at bounding box center [669, 242] width 566 height 88
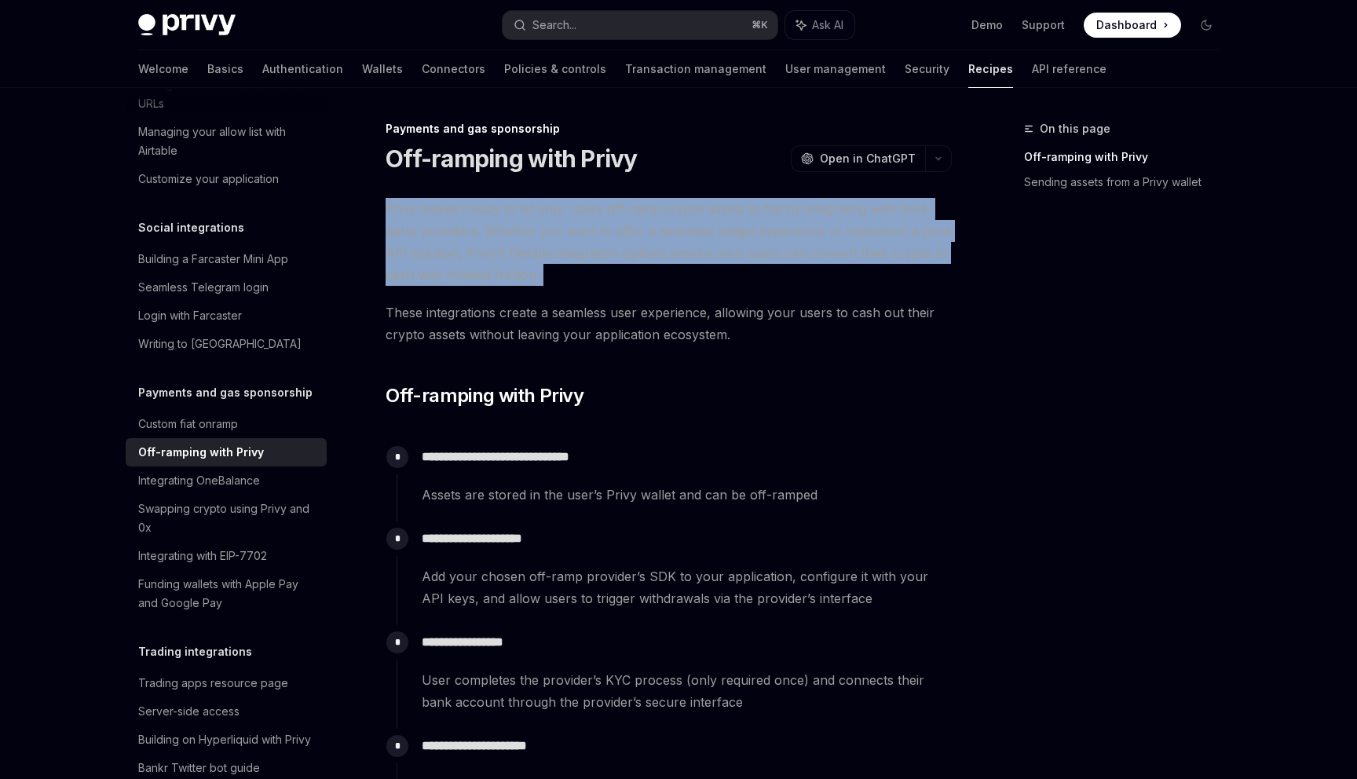
click at [687, 225] on span "Privy makes it easy to let your users off-ramp crypto assets to fiat by integra…" at bounding box center [669, 242] width 566 height 88
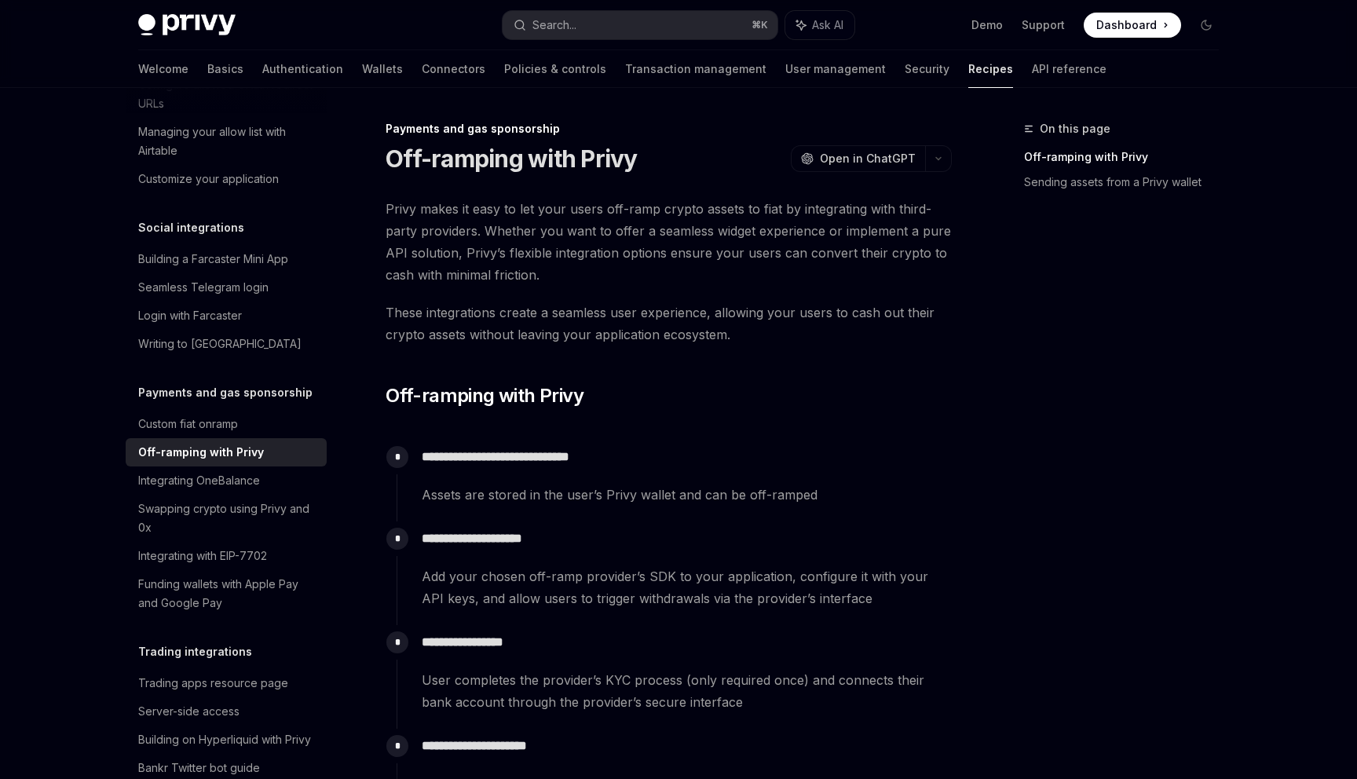
click at [732, 227] on span "Privy makes it easy to let your users off-ramp crypto assets to fiat by integra…" at bounding box center [669, 242] width 566 height 88
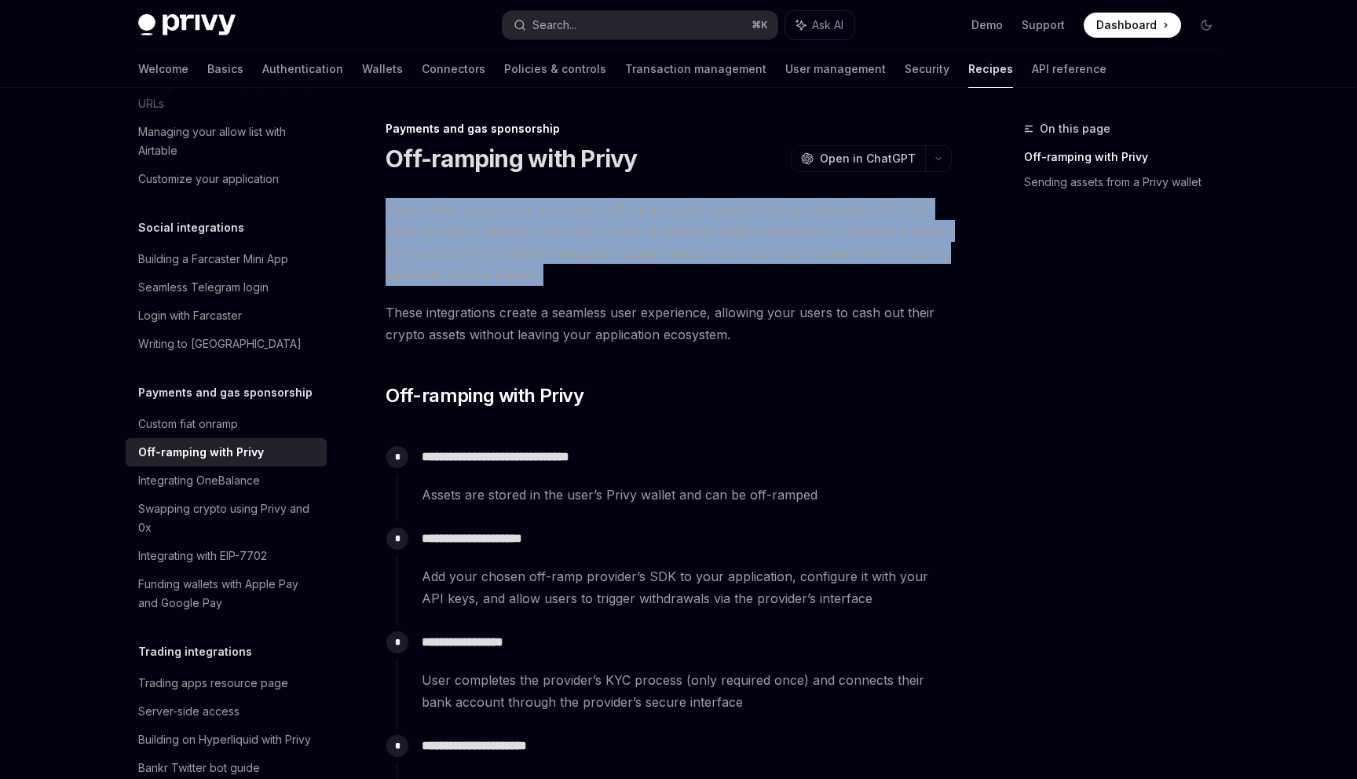
click at [732, 227] on span "Privy makes it easy to let your users off-ramp crypto assets to fiat by integra…" at bounding box center [669, 242] width 566 height 88
click at [718, 238] on span "Privy makes it easy to let your users off-ramp crypto assets to fiat by integra…" at bounding box center [669, 242] width 566 height 88
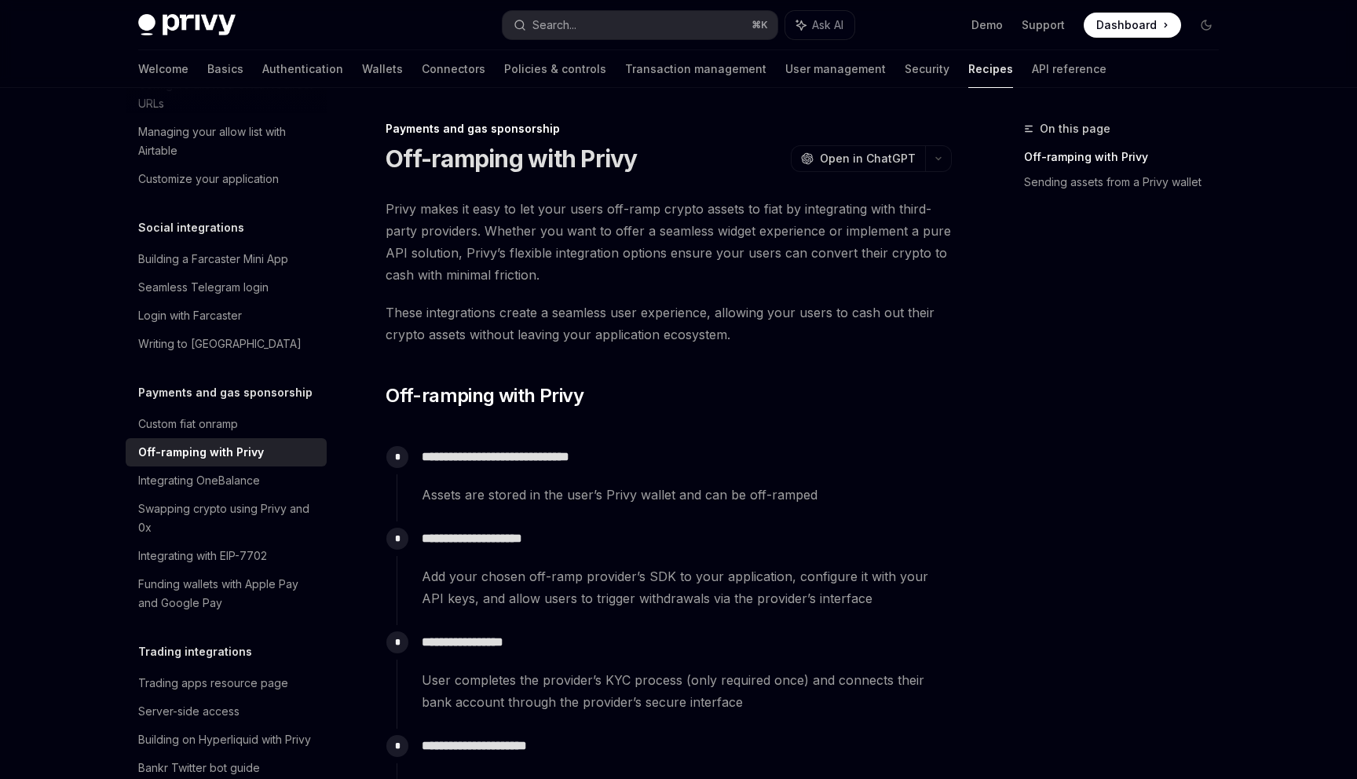
click at [445, 316] on span "These integrations create a seamless user experience, allowing your users to ca…" at bounding box center [669, 323] width 566 height 44
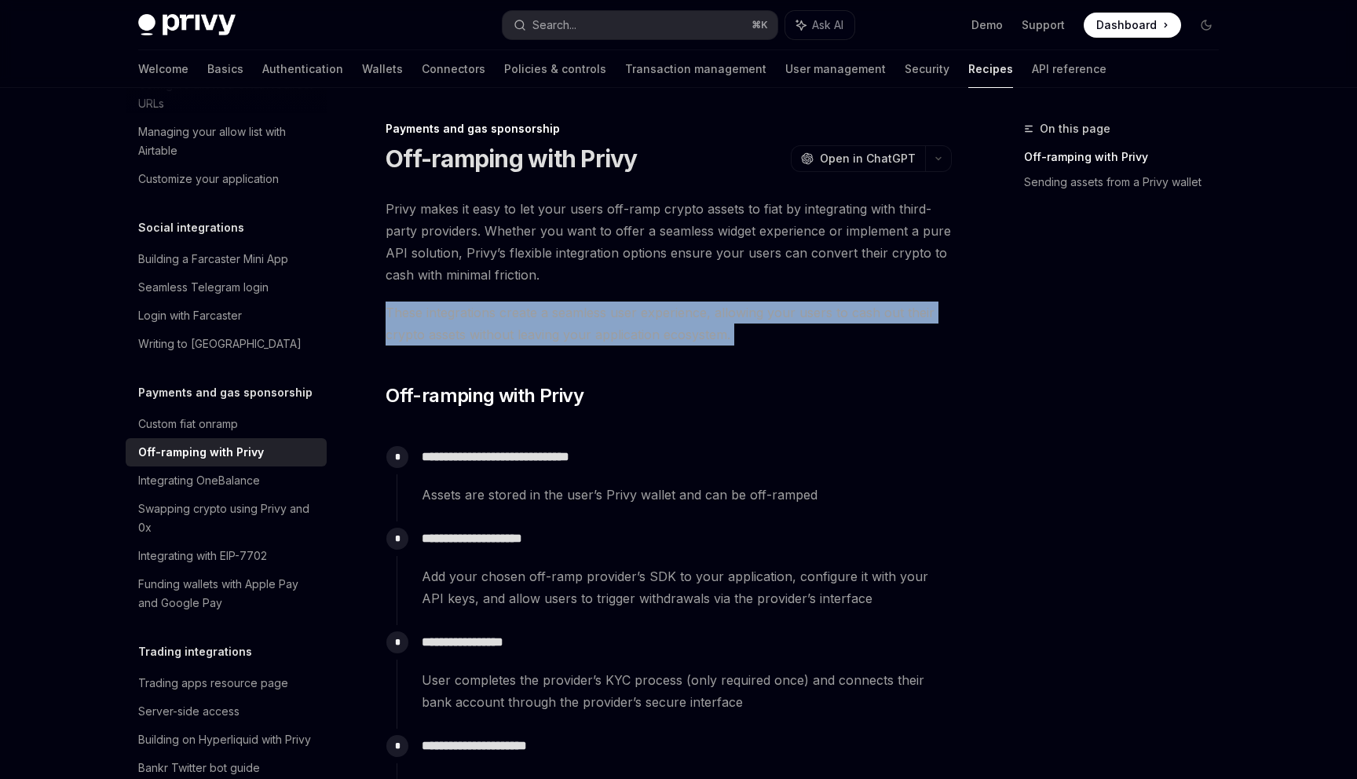
click at [445, 316] on span "These integrations create a seamless user experience, allowing your users to ca…" at bounding box center [669, 323] width 566 height 44
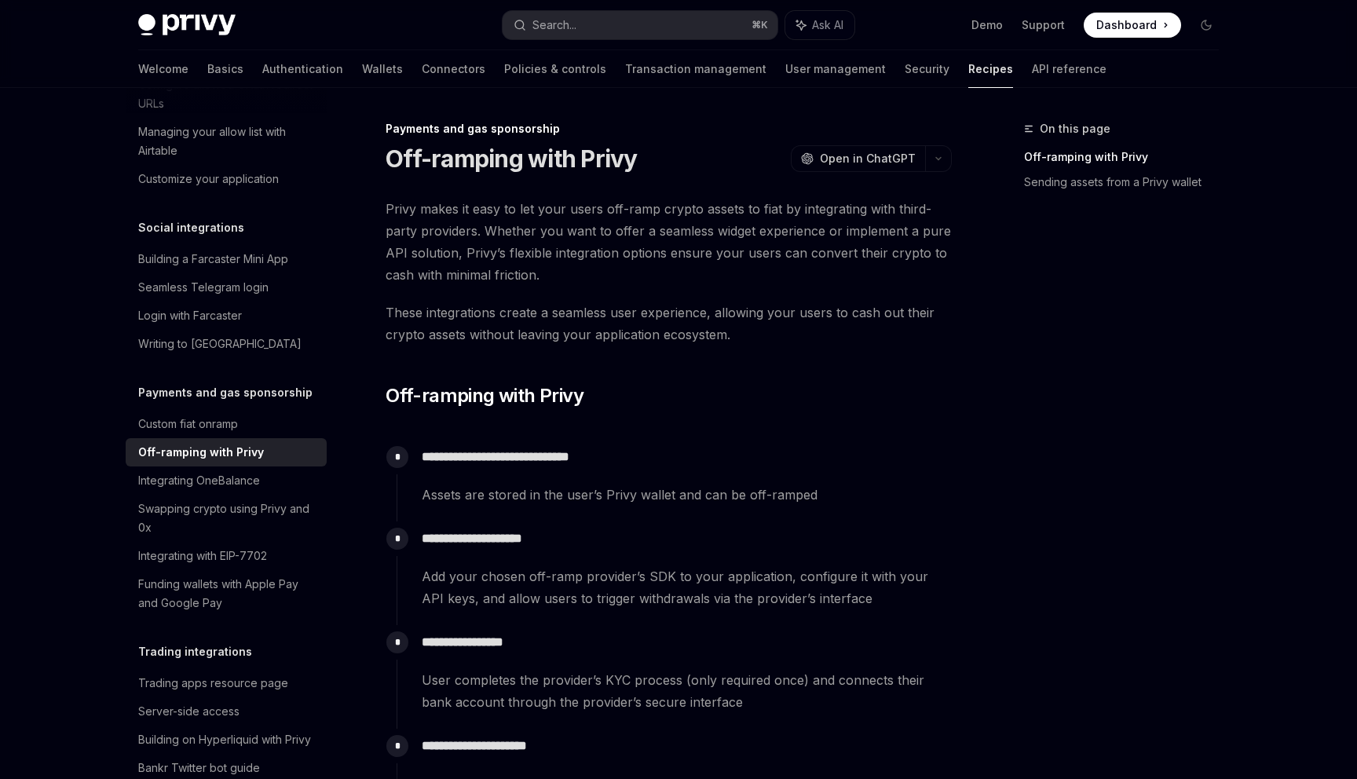
click at [459, 328] on span "These integrations create a seamless user experience, allowing your users to ca…" at bounding box center [669, 323] width 566 height 44
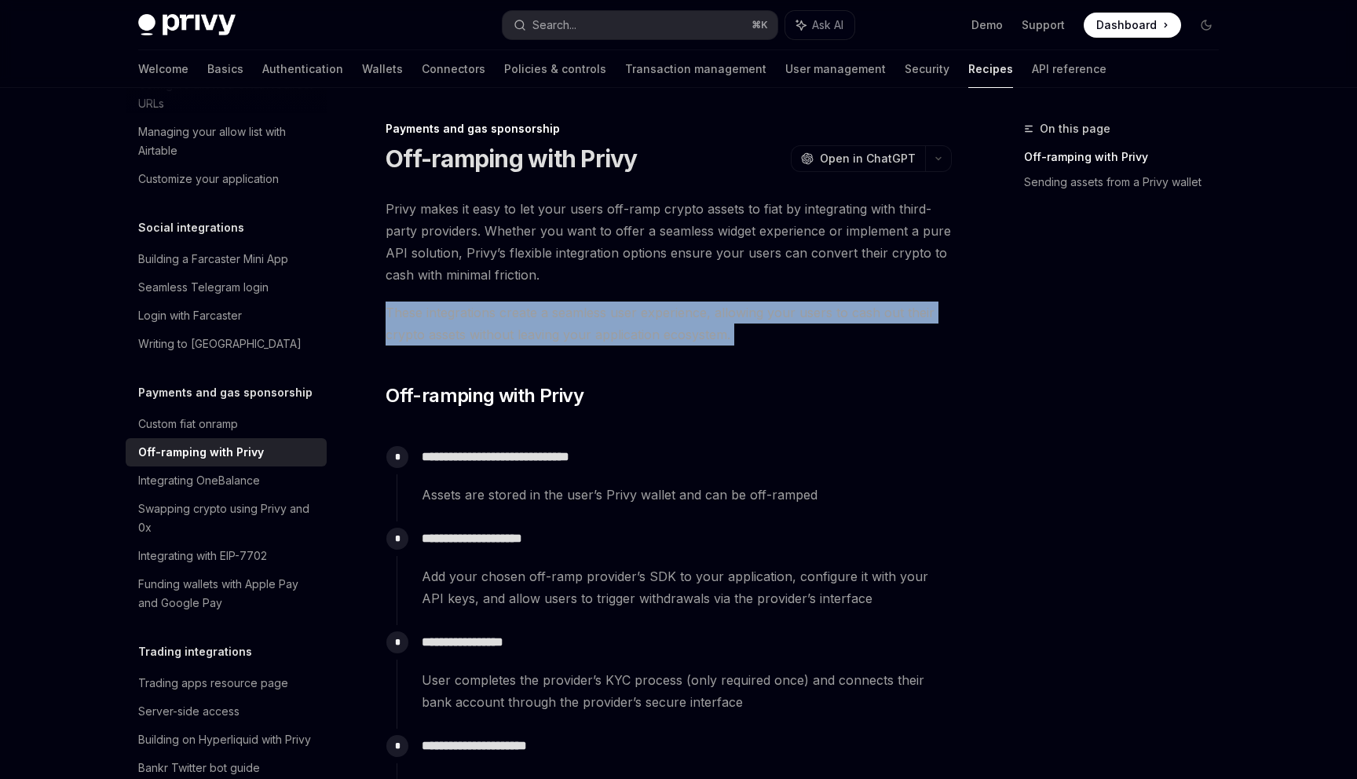
click at [459, 328] on span "These integrations create a seamless user experience, allowing your users to ca…" at bounding box center [669, 323] width 566 height 44
click at [460, 339] on span "These integrations create a seamless user experience, allowing your users to ca…" at bounding box center [669, 323] width 566 height 44
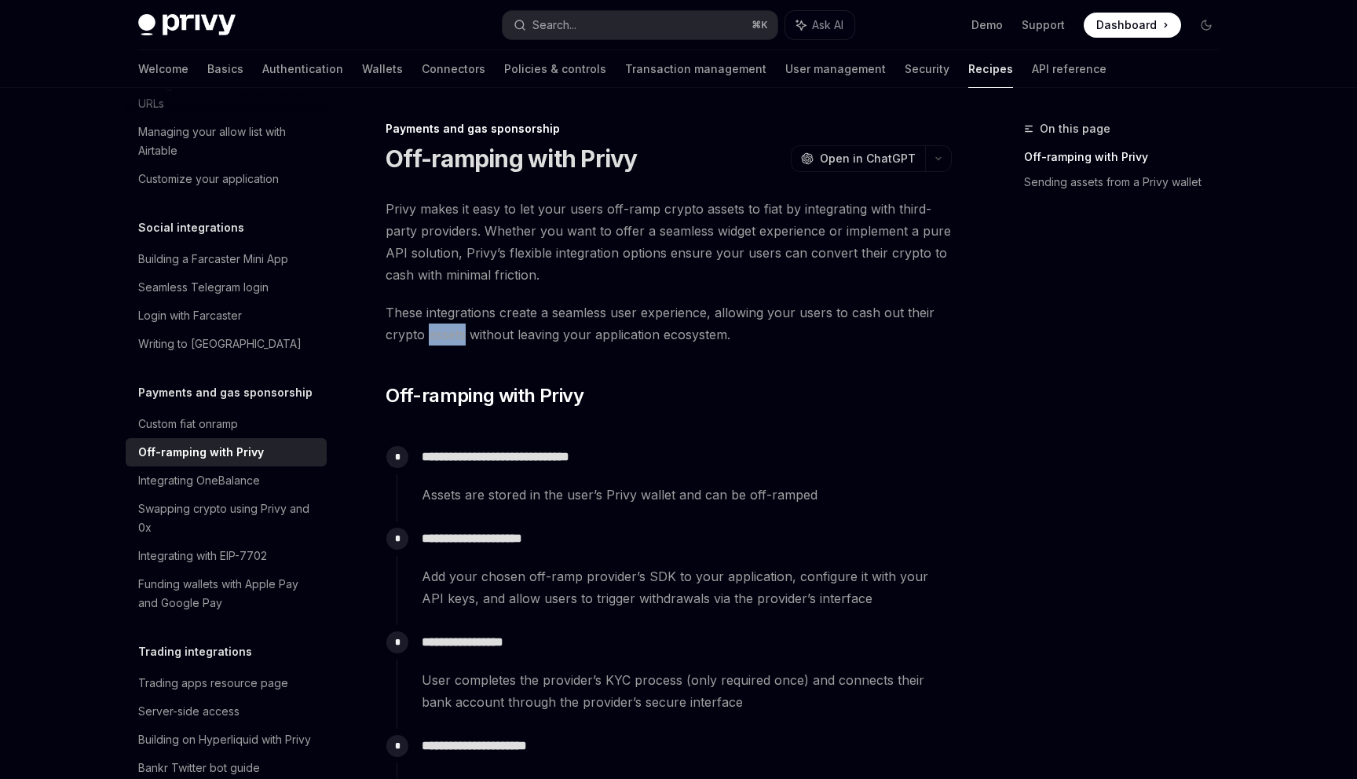
click at [460, 339] on span "These integrations create a seamless user experience, allowing your users to ca…" at bounding box center [669, 323] width 566 height 44
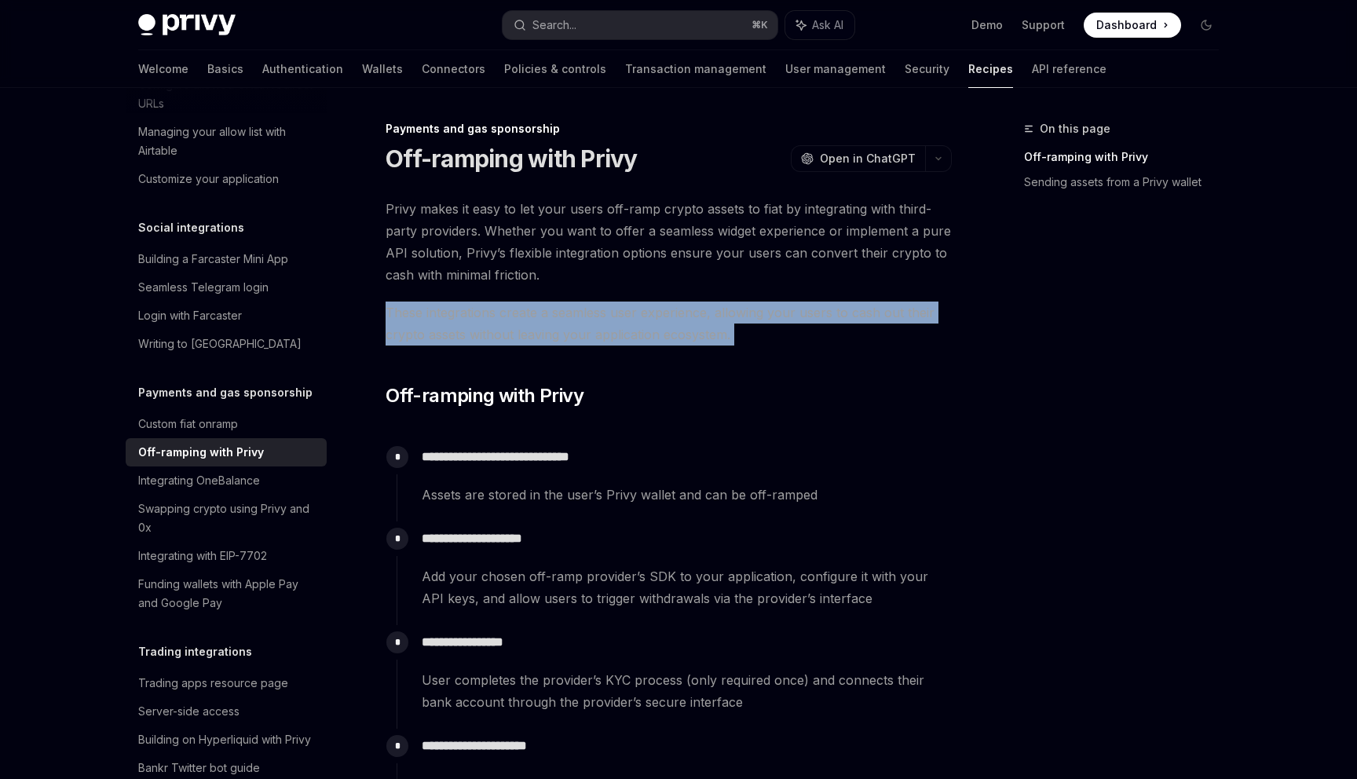
click at [460, 339] on span "These integrations create a seamless user experience, allowing your users to ca…" at bounding box center [669, 323] width 566 height 44
